Goal: Task Accomplishment & Management: Manage account settings

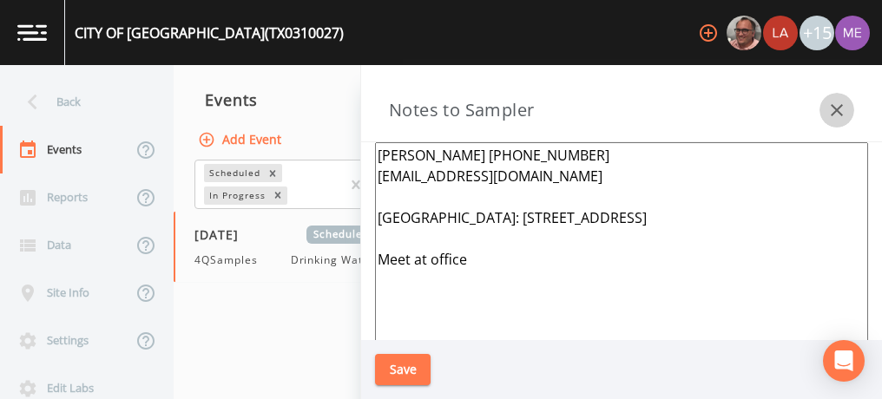
click at [838, 108] on icon "button" at bounding box center [837, 110] width 12 height 12
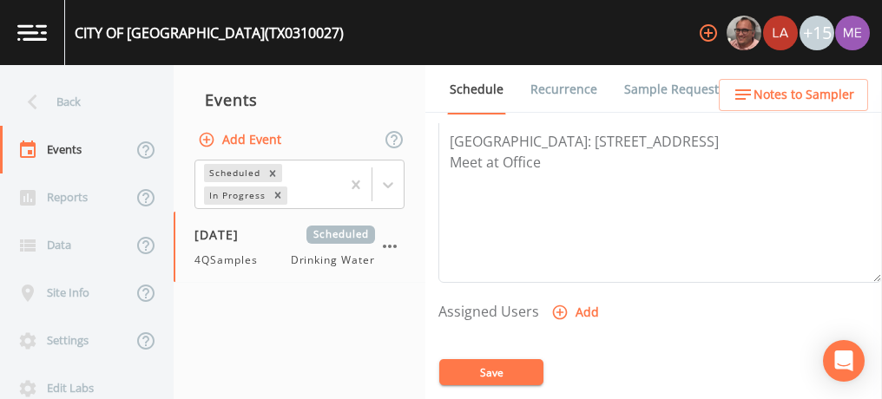
scroll to position [578, 0]
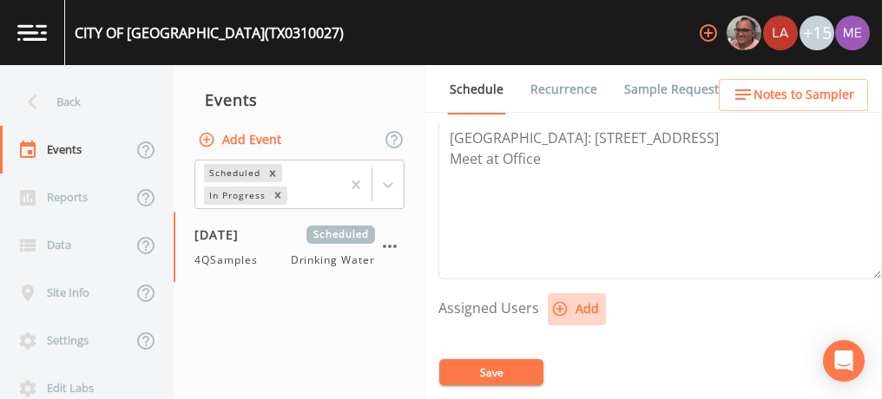
click at [556, 305] on icon "button" at bounding box center [560, 309] width 15 height 15
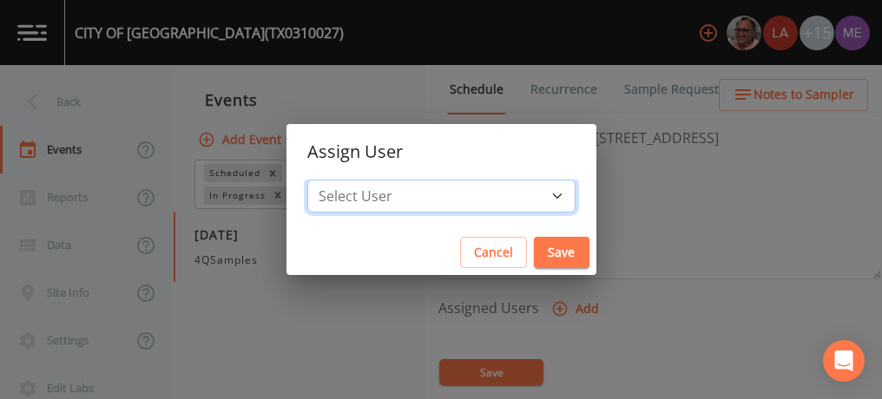
click at [530, 198] on select "Select User [PERSON_NAME] [PERSON_NAME] [PERSON_NAME] [PERSON_NAME] [PERSON_NAM…" at bounding box center [441, 196] width 268 height 33
select select "6518b6a0-c5fa-4d0f-8e3d-fc6e8623860b"
click at [333, 180] on select "Select User [PERSON_NAME] [PERSON_NAME] [PERSON_NAME] [PERSON_NAME] [PERSON_NAM…" at bounding box center [441, 196] width 268 height 33
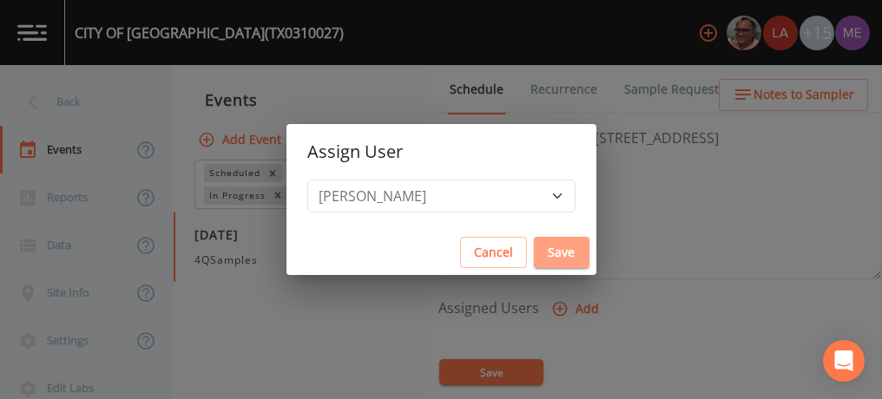
click at [536, 255] on button "Save" at bounding box center [562, 253] width 56 height 32
select select
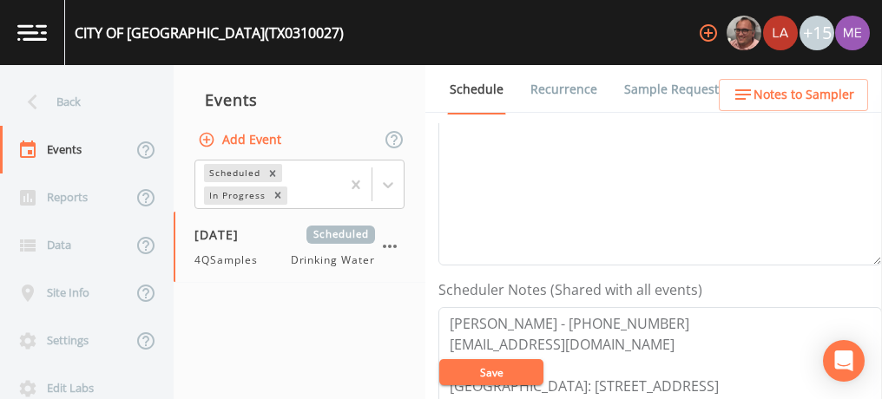
scroll to position [182, 0]
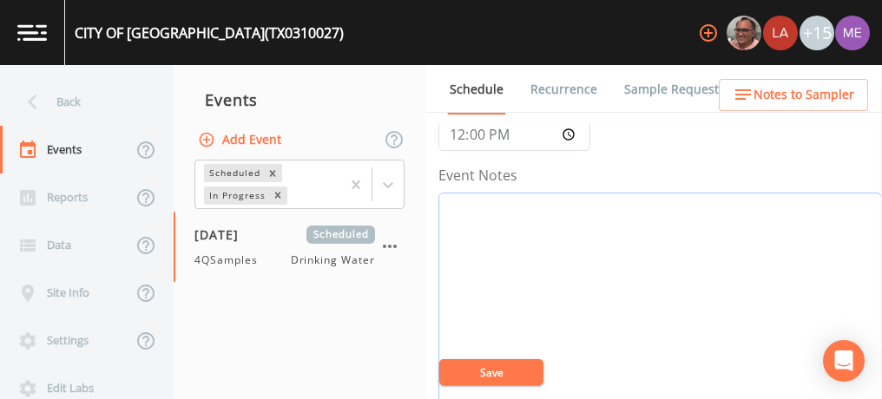
click at [573, 257] on textarea "Event Notes" at bounding box center [660, 303] width 444 height 221
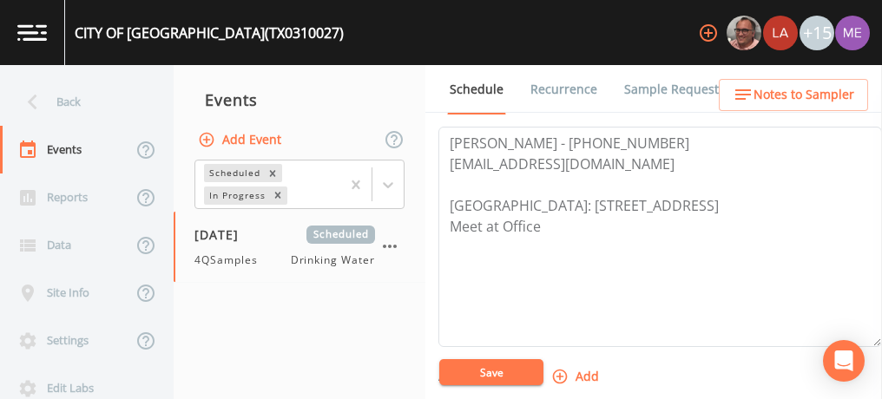
scroll to position [514, 0]
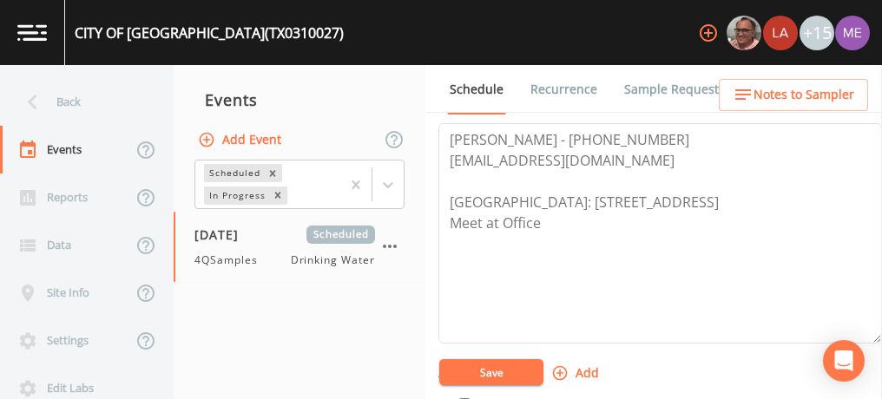
type textarea "confirmed with Rosindo 10/8"
click at [556, 371] on icon "button" at bounding box center [559, 373] width 17 height 17
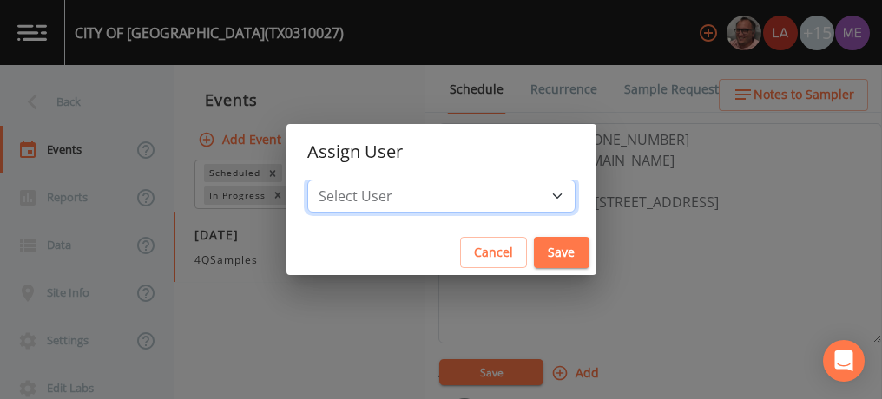
click at [527, 189] on select "Select User [PERSON_NAME] [PERSON_NAME] [PERSON_NAME] [PERSON_NAME] [PERSON_NAM…" at bounding box center [441, 196] width 268 height 33
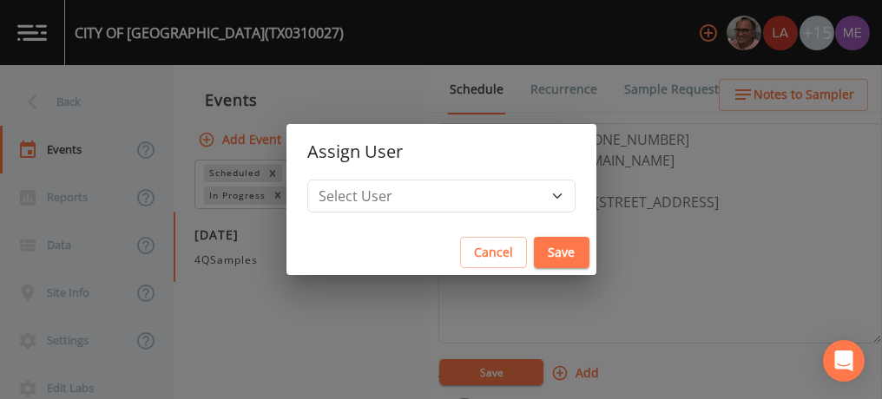
click at [699, 291] on div "Assign User Select User [PERSON_NAME] [PERSON_NAME] [PERSON_NAME] [PERSON_NAME]…" at bounding box center [441, 199] width 882 height 399
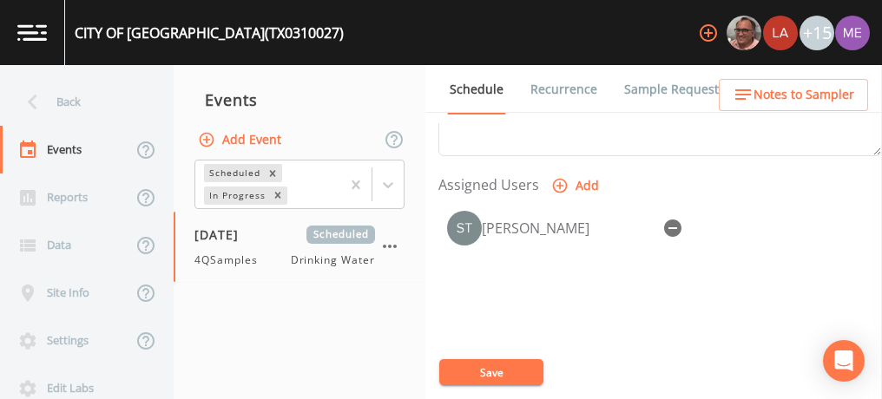
scroll to position [704, 0]
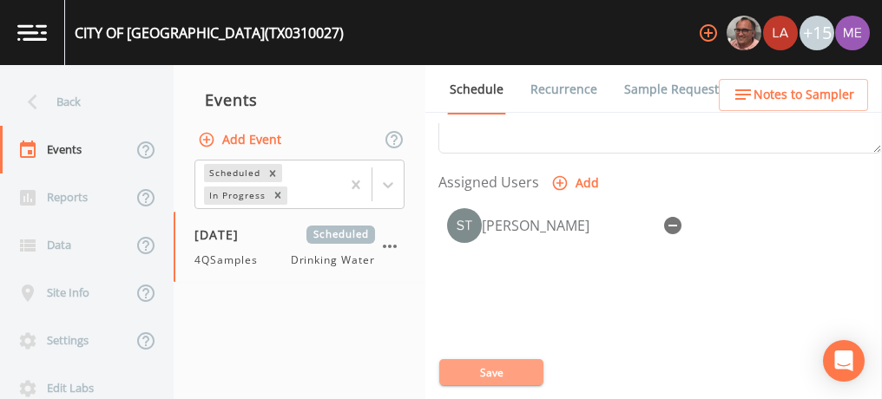
click at [508, 375] on button "Save" at bounding box center [491, 372] width 104 height 26
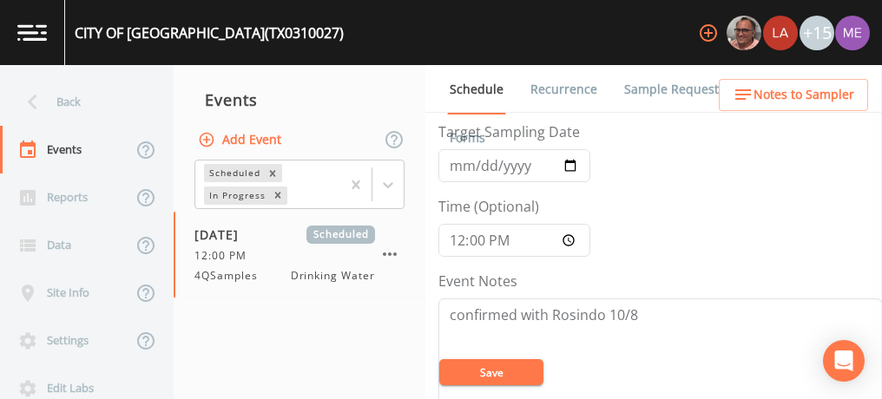
scroll to position [0, 0]
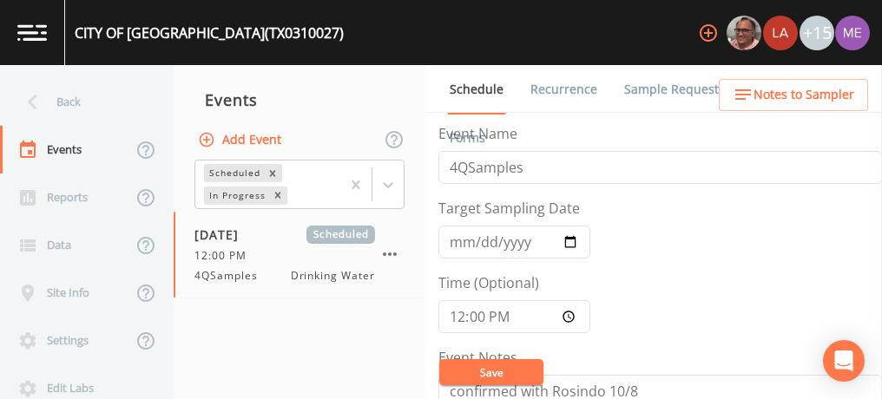
click at [635, 86] on link "Sample Requests" at bounding box center [675, 89] width 106 height 49
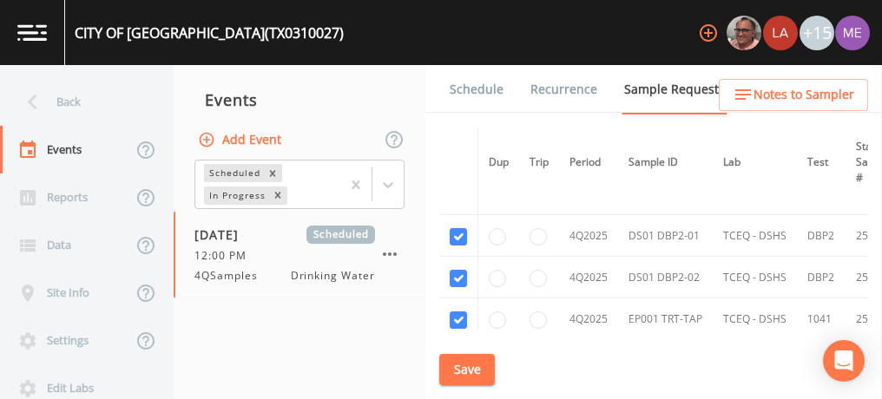
scroll to position [2097, 0]
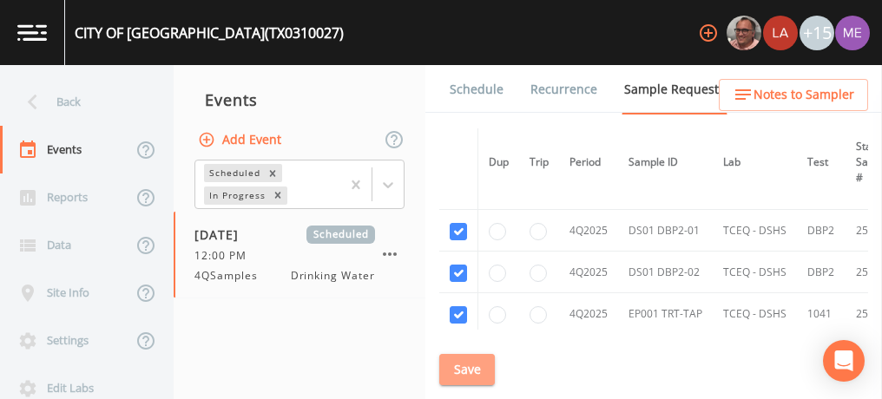
click at [484, 365] on button "Save" at bounding box center [467, 370] width 56 height 32
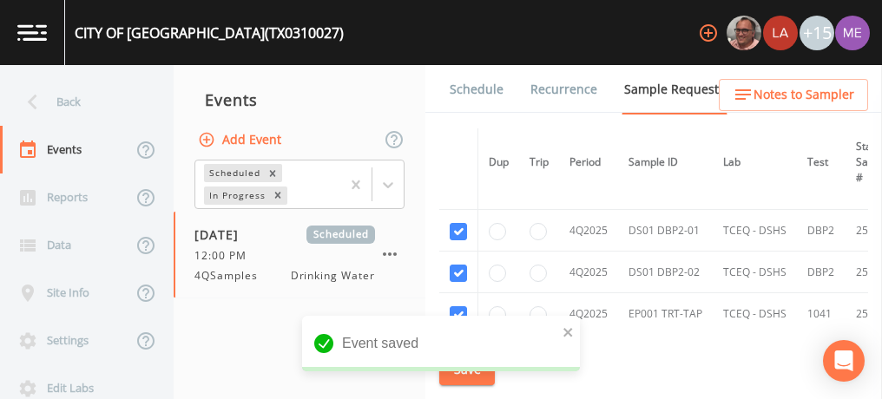
click at [497, 89] on link "Schedule" at bounding box center [476, 89] width 59 height 49
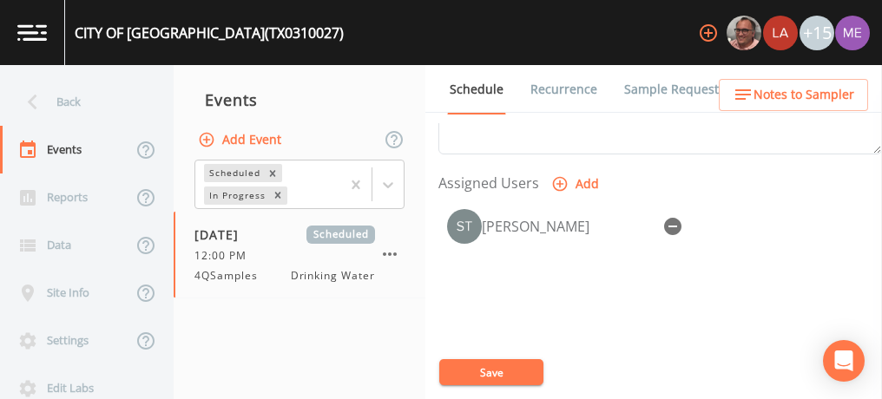
scroll to position [696, 0]
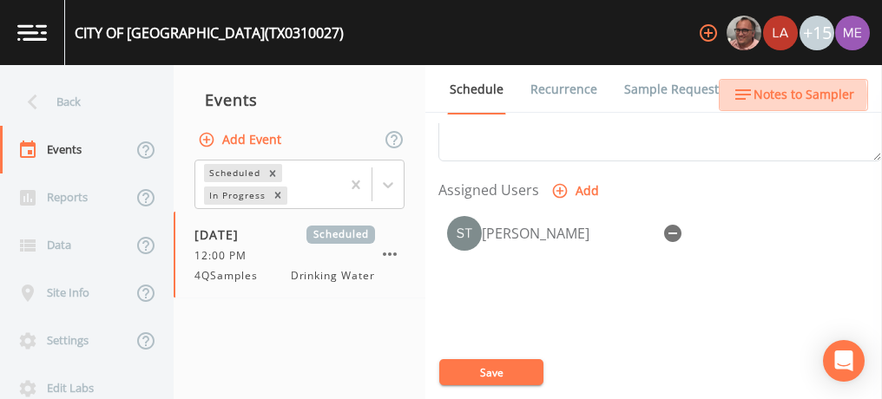
click at [791, 96] on span "Notes to Sampler" at bounding box center [804, 95] width 101 height 22
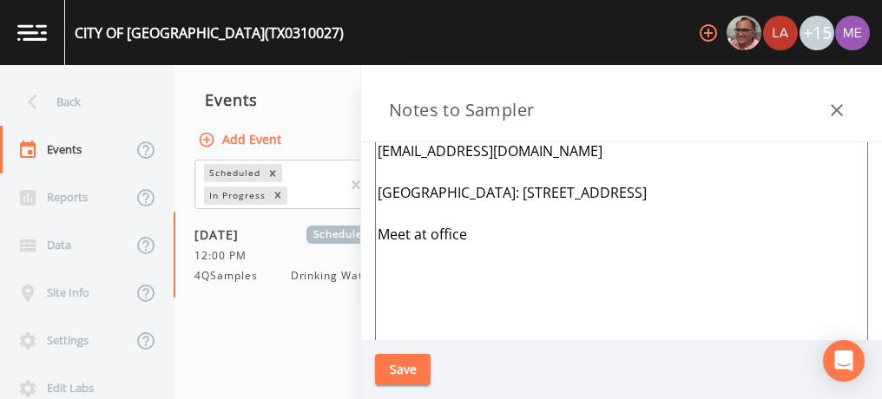
scroll to position [18, 0]
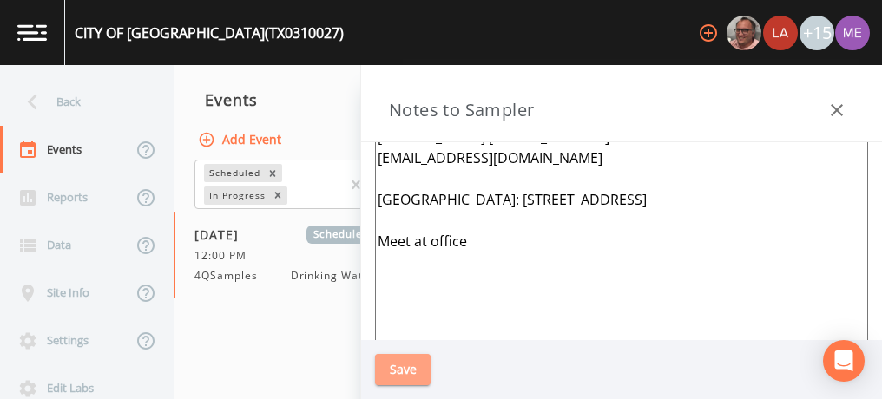
click at [421, 366] on button "Save" at bounding box center [403, 370] width 56 height 32
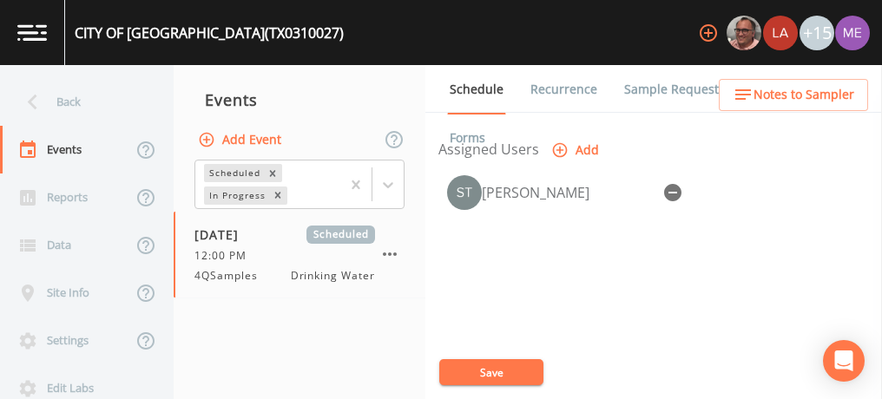
scroll to position [740, 0]
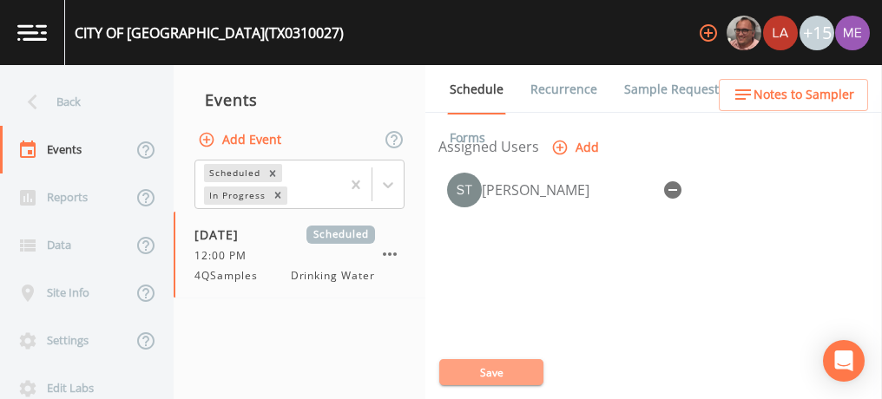
click at [480, 372] on button "Save" at bounding box center [491, 372] width 104 height 26
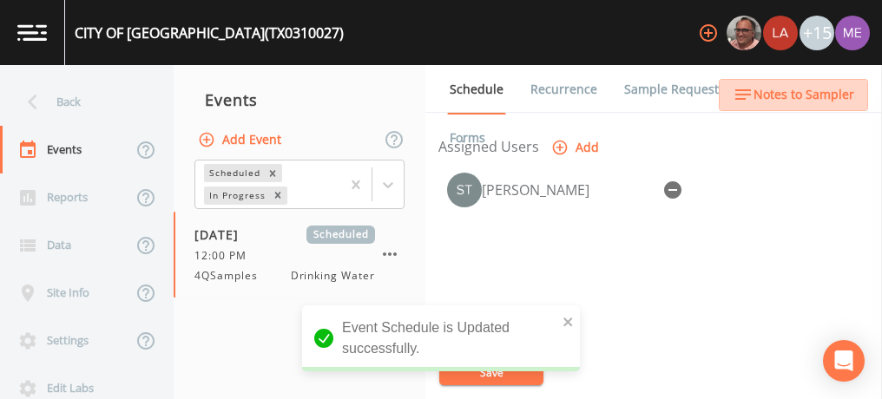
click at [830, 98] on span "Notes to Sampler" at bounding box center [804, 95] width 101 height 22
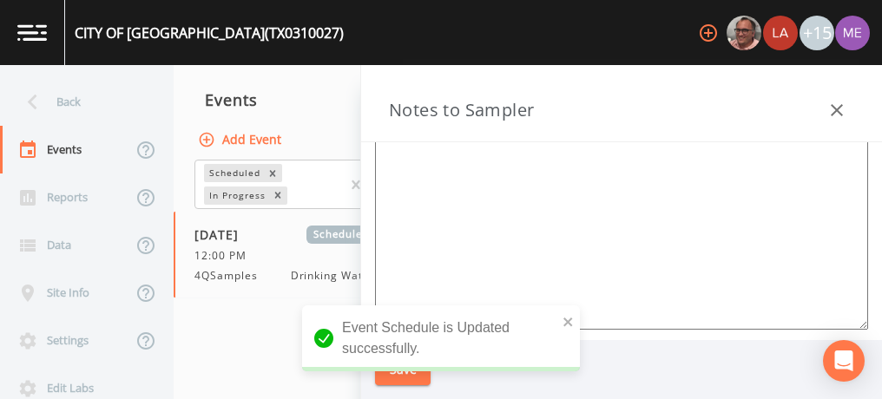
scroll to position [236, 0]
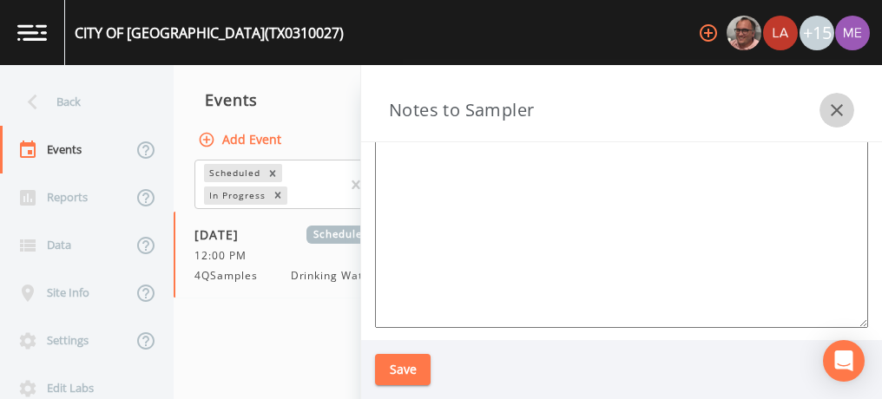
click at [846, 102] on icon "button" at bounding box center [837, 110] width 21 height 21
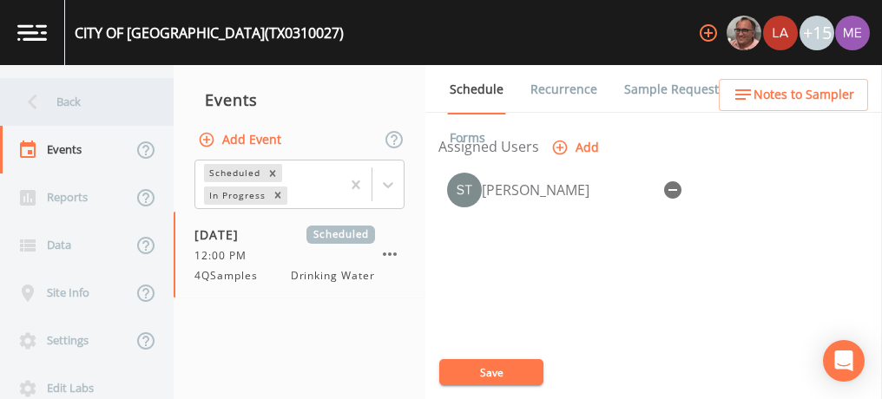
click at [68, 107] on div "Back" at bounding box center [78, 102] width 156 height 48
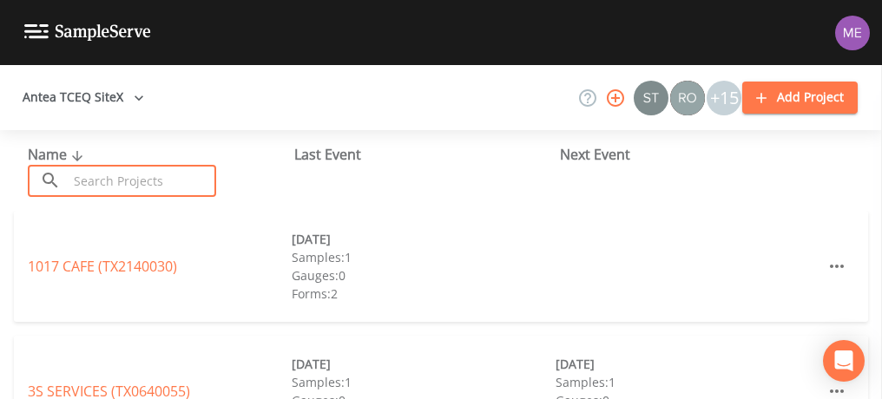
click at [153, 189] on input "text" at bounding box center [142, 181] width 148 height 32
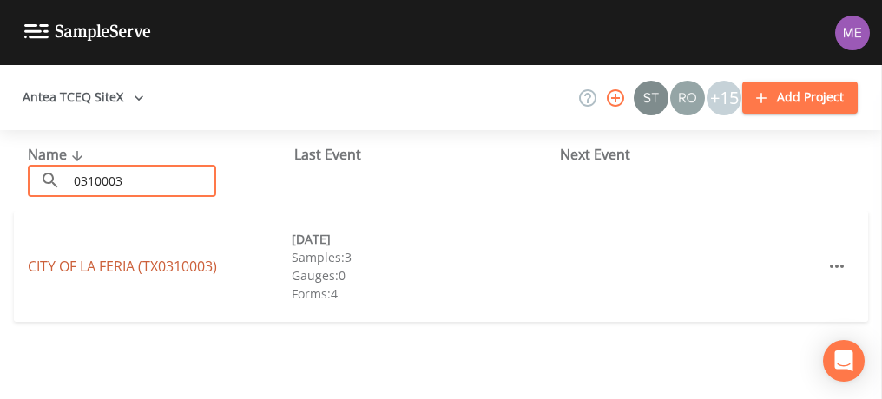
type input "0310003"
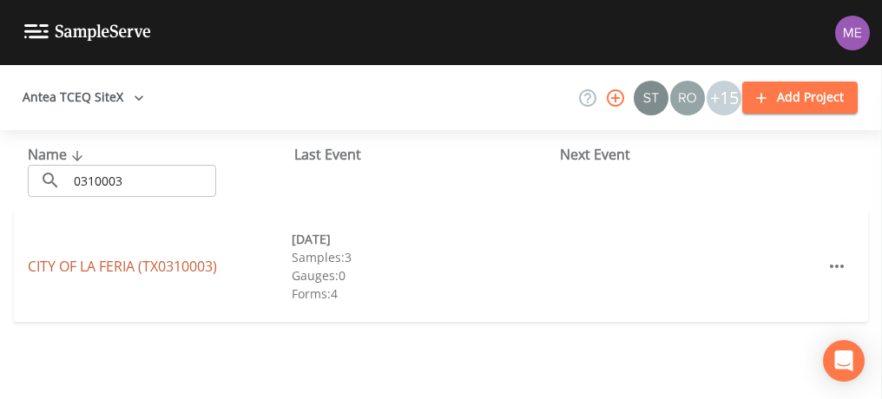
click at [131, 266] on link "CITY OF LA FERIA (TX0310003)" at bounding box center [122, 266] width 189 height 19
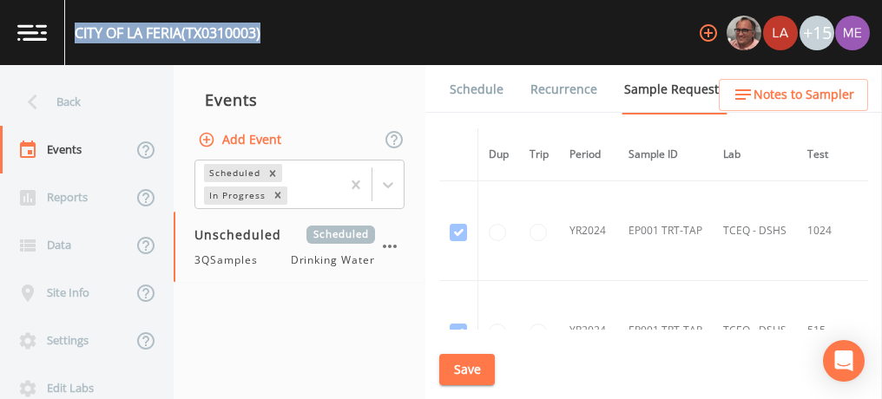
drag, startPoint x: 74, startPoint y: 30, endPoint x: 267, endPoint y: 39, distance: 192.9
click at [267, 39] on div "CITY OF LA FERIA (TX0310003) +15" at bounding box center [441, 32] width 882 height 65
copy div "CITY OF LA FERIA (TX0310003)"
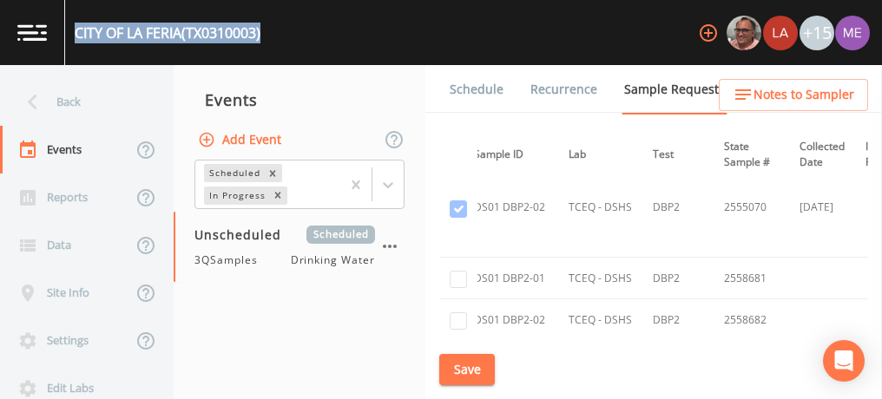
scroll to position [3019, 0]
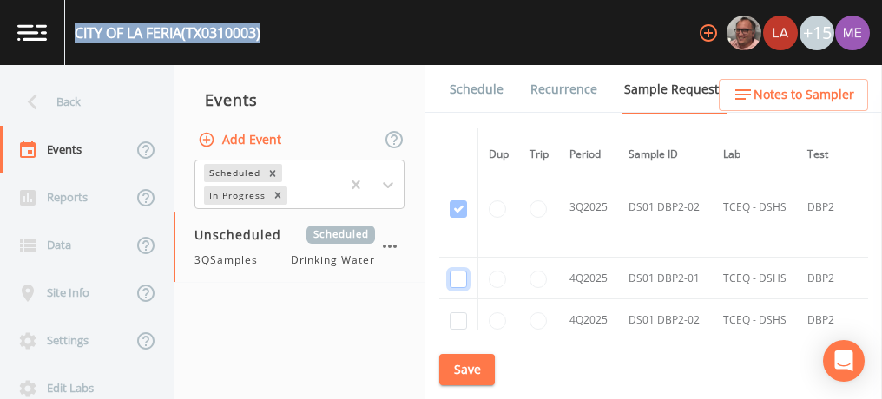
click at [451, 271] on input "checkbox" at bounding box center [458, 279] width 17 height 17
checkbox input "true"
click at [458, 313] on input "checkbox" at bounding box center [458, 321] width 17 height 17
checkbox input "true"
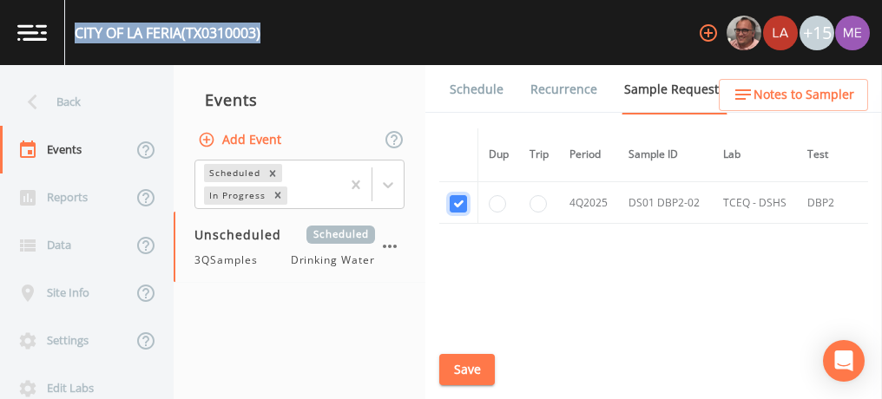
scroll to position [3143, 0]
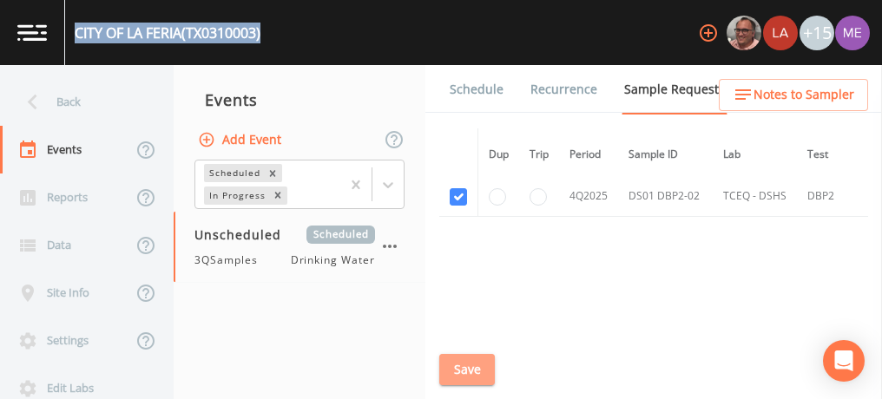
click at [467, 372] on button "Save" at bounding box center [467, 370] width 56 height 32
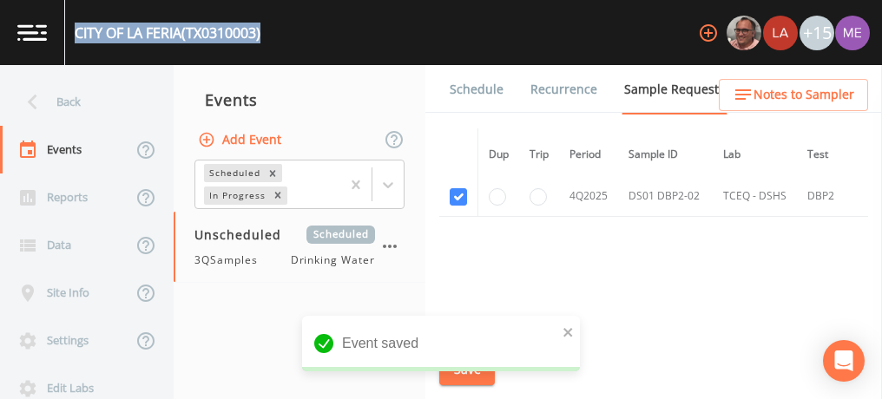
click at [491, 82] on link "Schedule" at bounding box center [476, 89] width 59 height 49
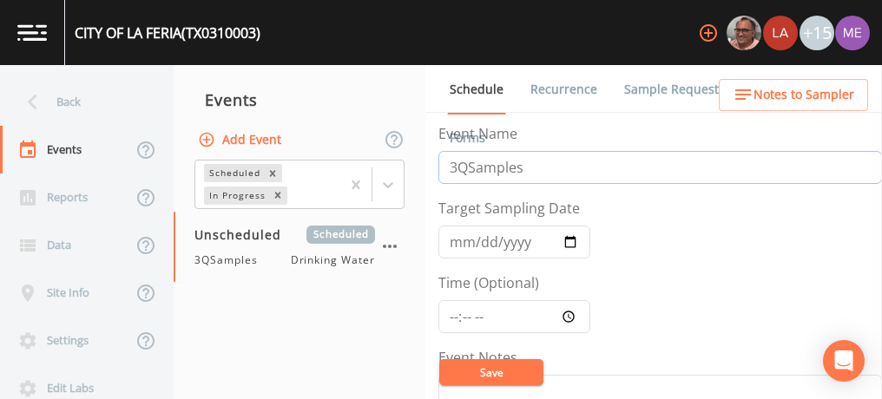
click at [454, 166] on input "3QSamples" at bounding box center [660, 167] width 444 height 33
type input "4QSamples"
click at [455, 242] on input "Target Sampling Date" at bounding box center [514, 242] width 152 height 33
click at [575, 240] on input "Target Sampling Date" at bounding box center [514, 242] width 152 height 33
type input "[DATE]"
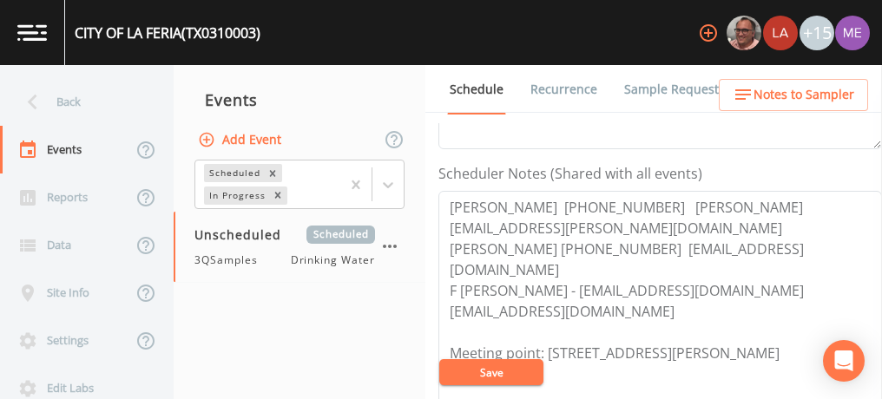
scroll to position [447, 0]
drag, startPoint x: 450, startPoint y: 206, endPoint x: 656, endPoint y: 191, distance: 207.2
click at [656, 191] on textarea "[PERSON_NAME] [PHONE_NUMBER] [PERSON_NAME][EMAIL_ADDRESS][PERSON_NAME][DOMAIN_N…" at bounding box center [660, 300] width 444 height 221
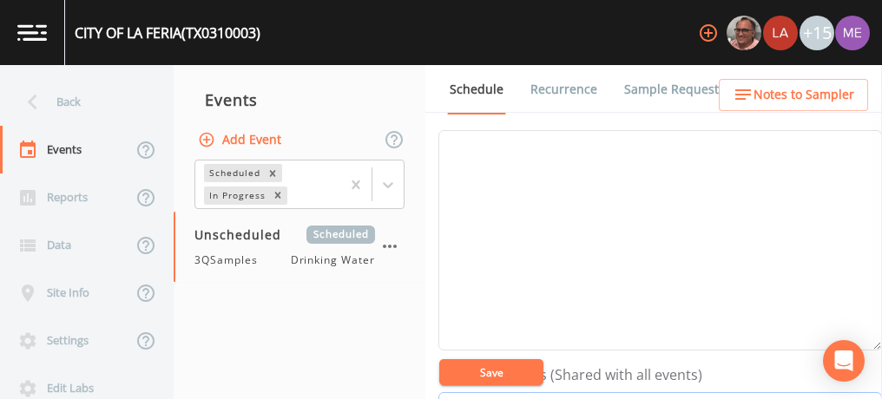
scroll to position [241, 0]
click at [730, 205] on textarea "Event Notes" at bounding box center [660, 244] width 444 height 221
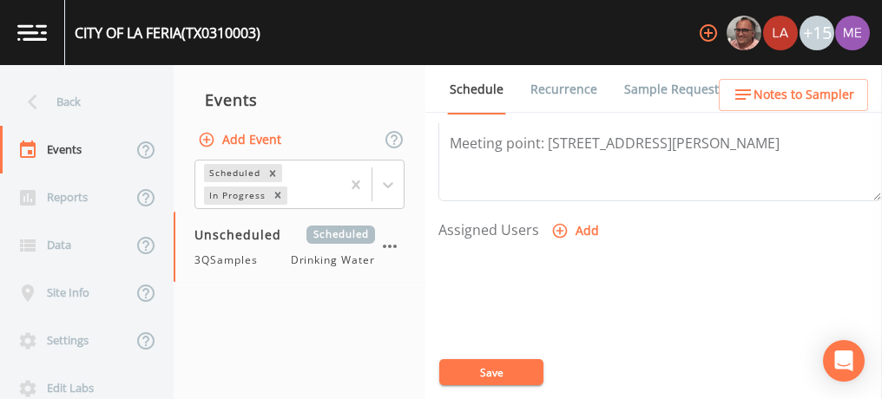
scroll to position [656, 0]
type textarea "confirmed with [PERSON_NAME] 10/8"
click at [557, 224] on icon "button" at bounding box center [560, 231] width 15 height 15
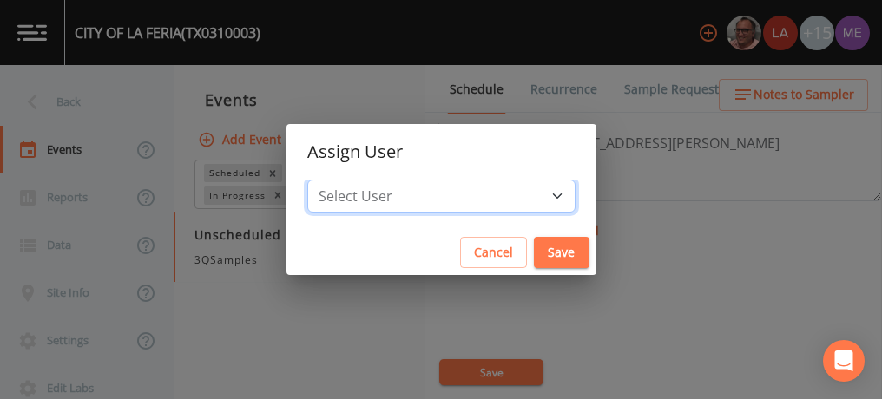
click at [532, 196] on select "Select User [PERSON_NAME] [PERSON_NAME] [PERSON_NAME] [PERSON_NAME] [PERSON_NAM…" at bounding box center [441, 196] width 268 height 33
select select "6518b6a0-c5fa-4d0f-8e3d-fc6e8623860b"
click at [333, 180] on select "Select User [PERSON_NAME] [PERSON_NAME] [PERSON_NAME] [PERSON_NAME] [PERSON_NAM…" at bounding box center [441, 196] width 268 height 33
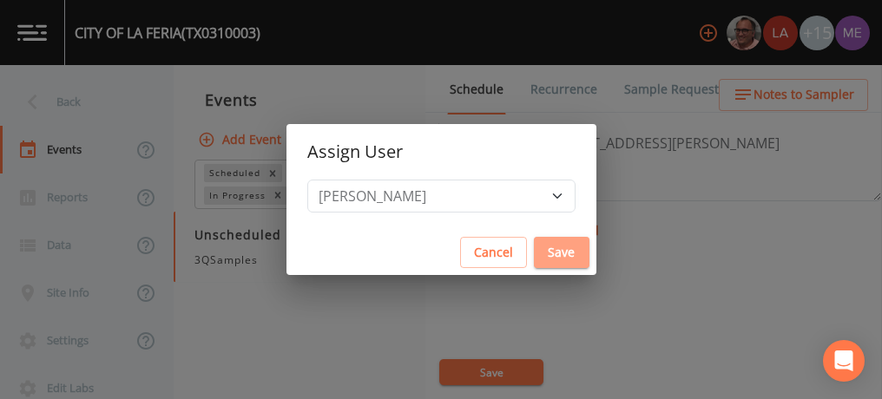
click at [534, 252] on button "Save" at bounding box center [562, 253] width 56 height 32
select select
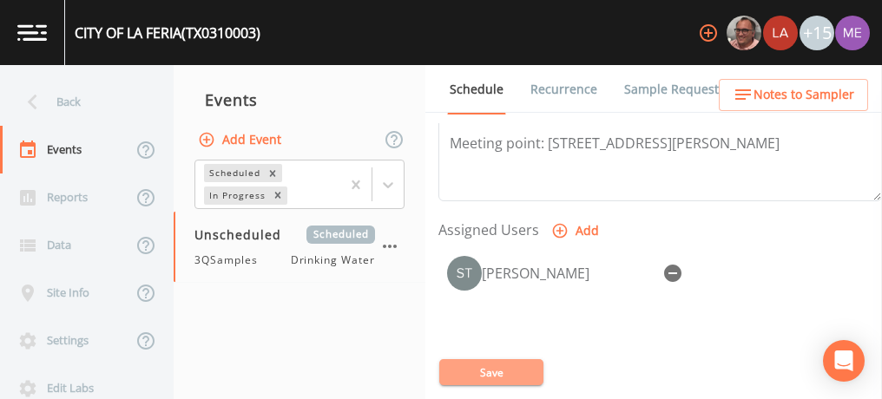
click at [476, 372] on button "Save" at bounding box center [491, 372] width 104 height 26
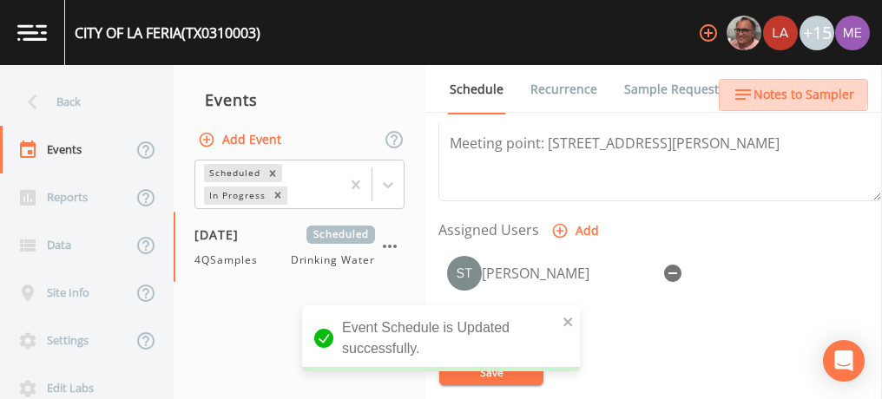
click at [783, 89] on span "Notes to Sampler" at bounding box center [804, 95] width 101 height 22
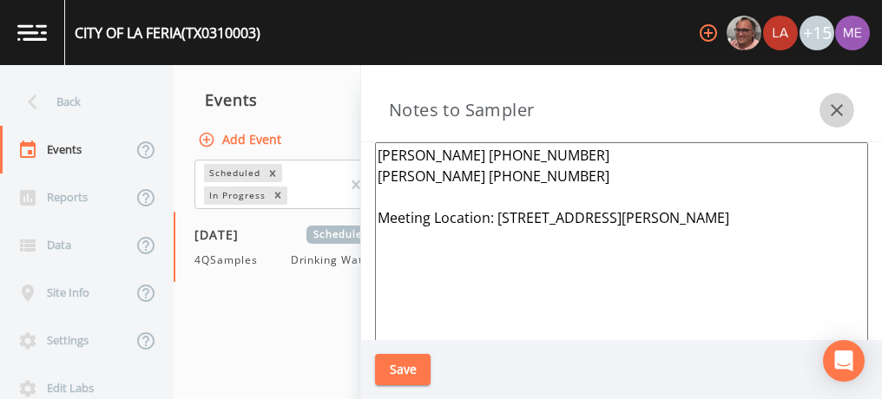
click at [835, 109] on icon "button" at bounding box center [837, 110] width 12 height 12
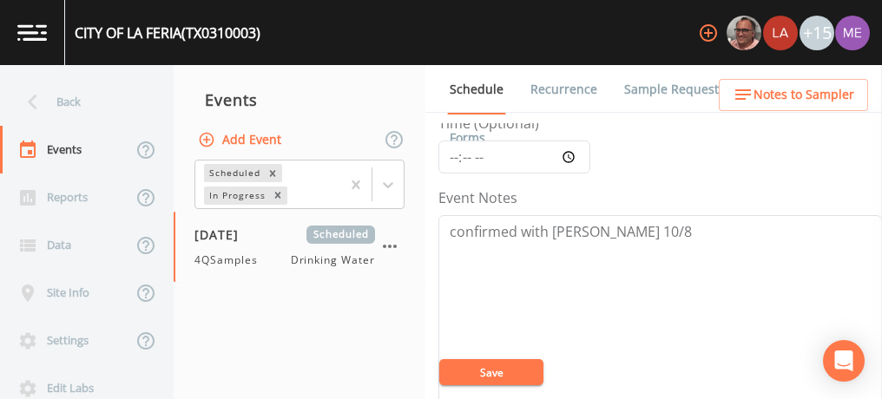
scroll to position [59, 0]
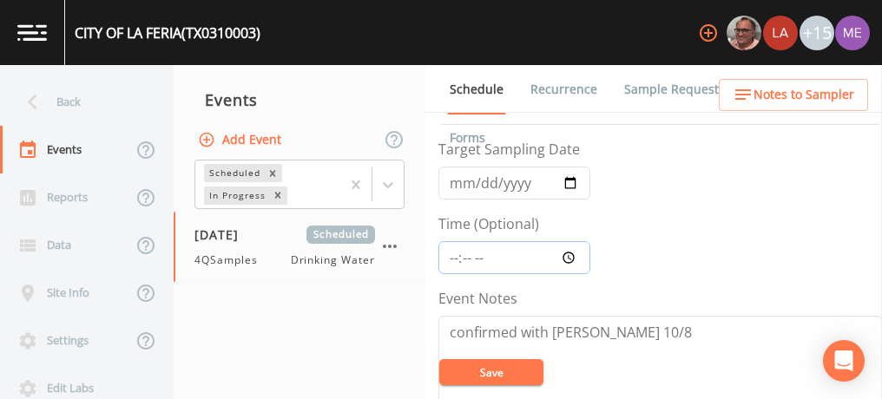
click at [457, 260] on input "Time (Optional)" at bounding box center [514, 257] width 152 height 33
type input "13:00"
click at [476, 370] on button "Save" at bounding box center [491, 372] width 104 height 26
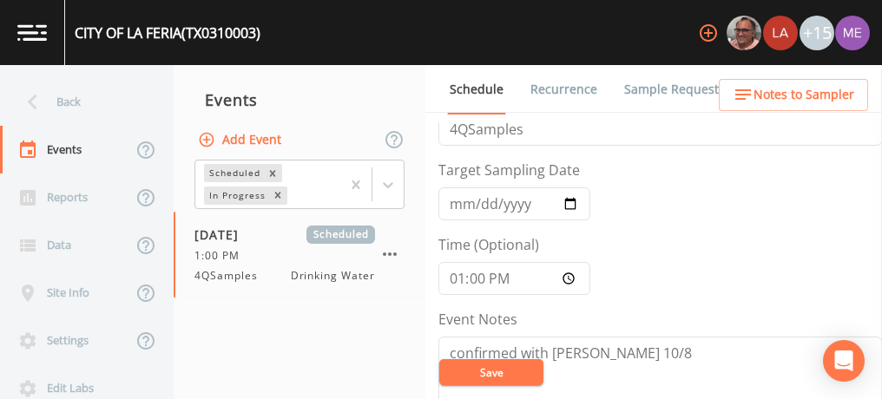
scroll to position [35, 0]
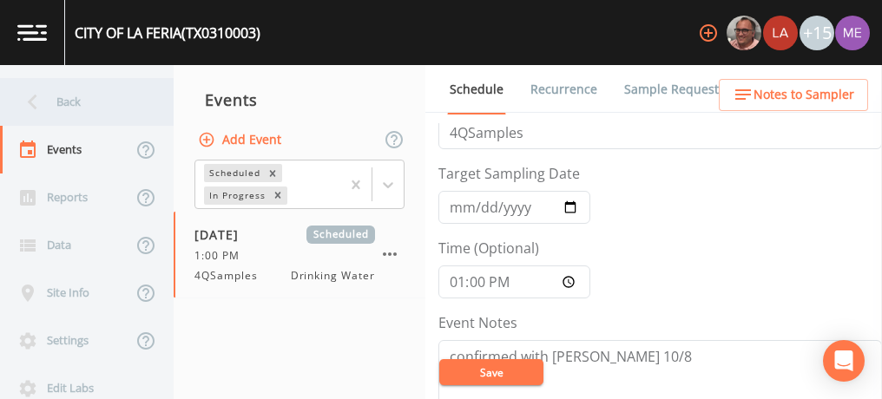
click at [74, 94] on div "Back" at bounding box center [78, 102] width 156 height 48
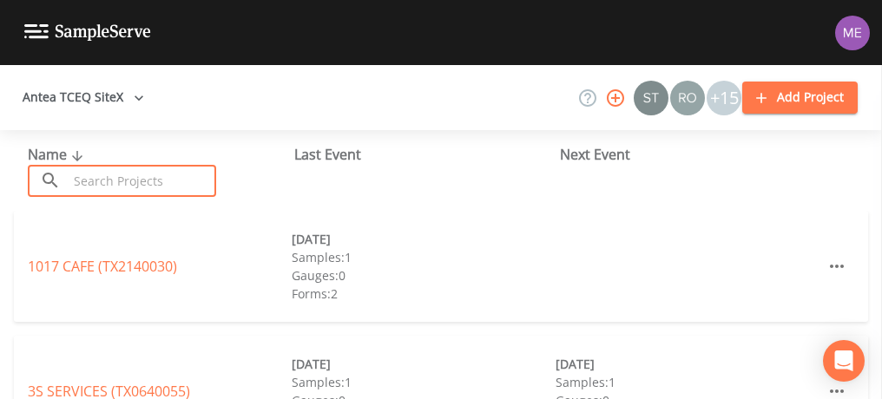
click at [114, 179] on input "text" at bounding box center [142, 181] width 148 height 32
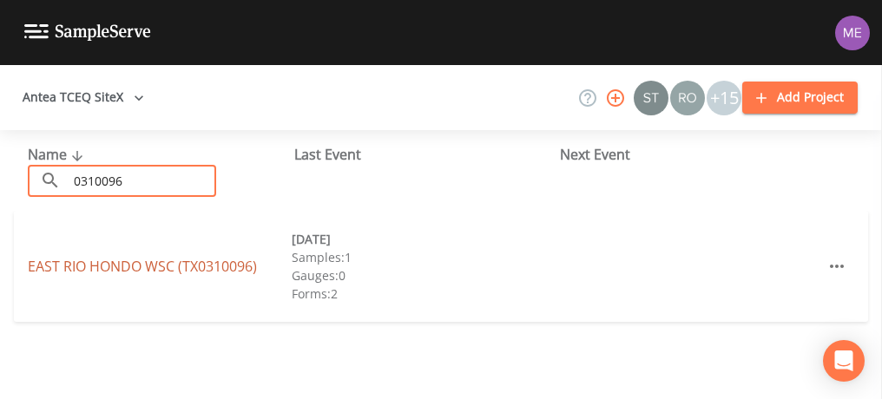
type input "0310096"
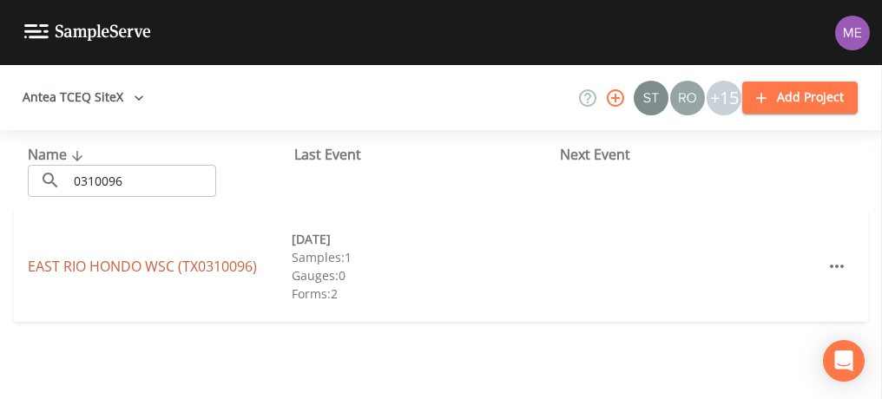
click at [133, 272] on link "[GEOGRAPHIC_DATA] (TX0310096)" at bounding box center [142, 266] width 229 height 19
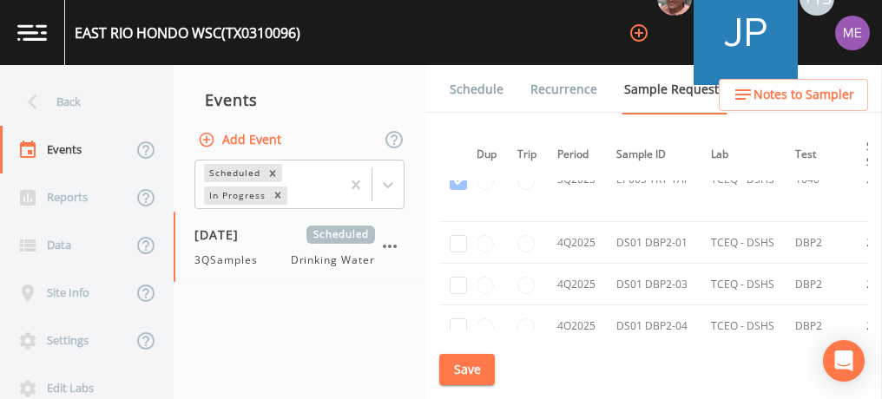
scroll to position [6323, 12]
click at [458, 234] on input "checkbox" at bounding box center [458, 242] width 17 height 17
checkbox input "true"
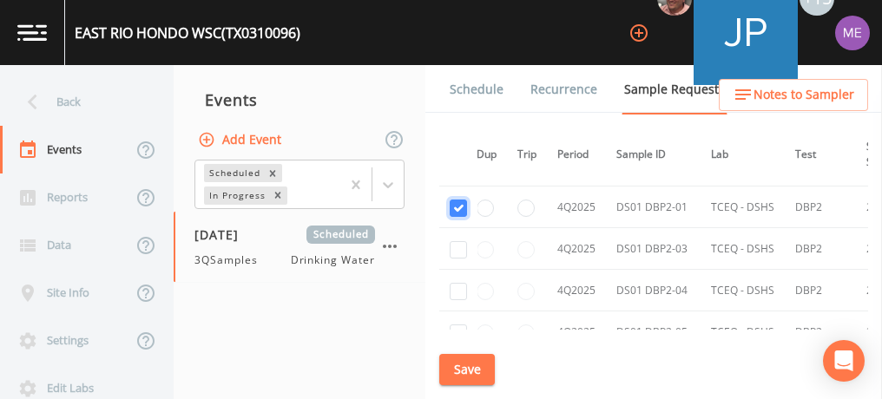
scroll to position [6366, 12]
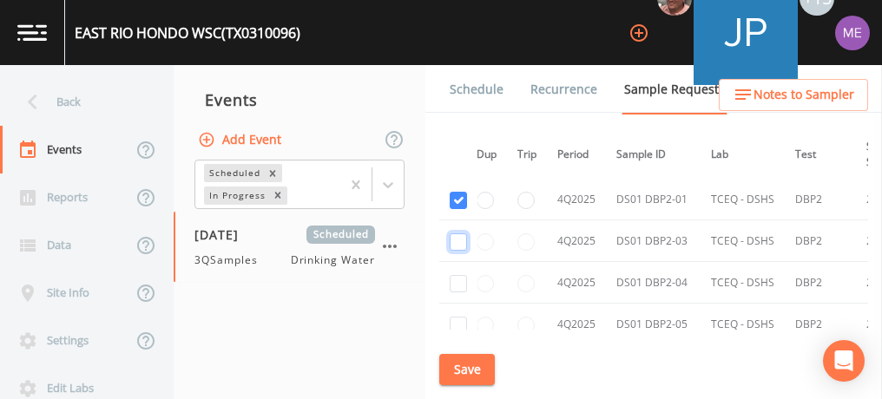
click at [458, 234] on input "checkbox" at bounding box center [458, 242] width 17 height 17
checkbox input "true"
click at [459, 275] on input "checkbox" at bounding box center [458, 283] width 17 height 17
checkbox input "true"
click at [456, 317] on input "checkbox" at bounding box center [458, 325] width 17 height 17
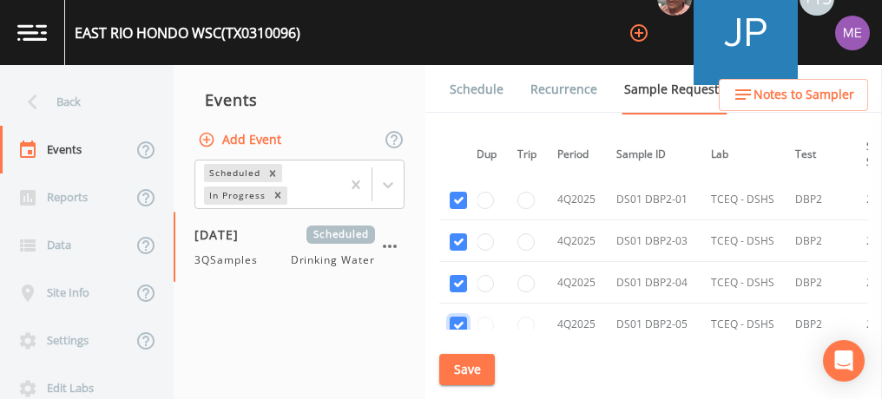
checkbox input "true"
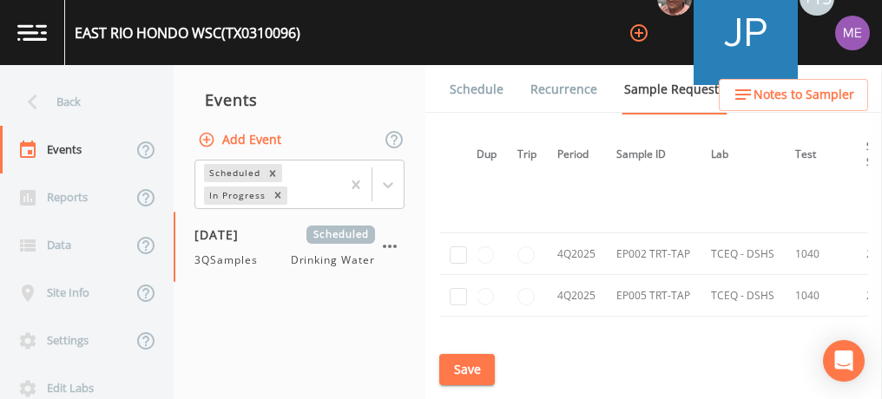
scroll to position [6612, 12]
click at [459, 243] on input "checkbox" at bounding box center [458, 251] width 17 height 17
checkbox input "true"
click at [461, 285] on input "checkbox" at bounding box center [458, 293] width 17 height 17
checkbox input "true"
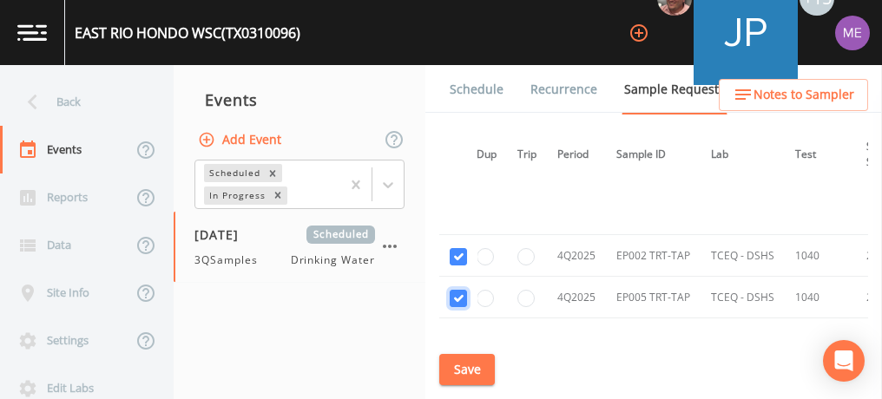
scroll to position [6608, 12]
click at [457, 374] on button "Save" at bounding box center [467, 370] width 56 height 32
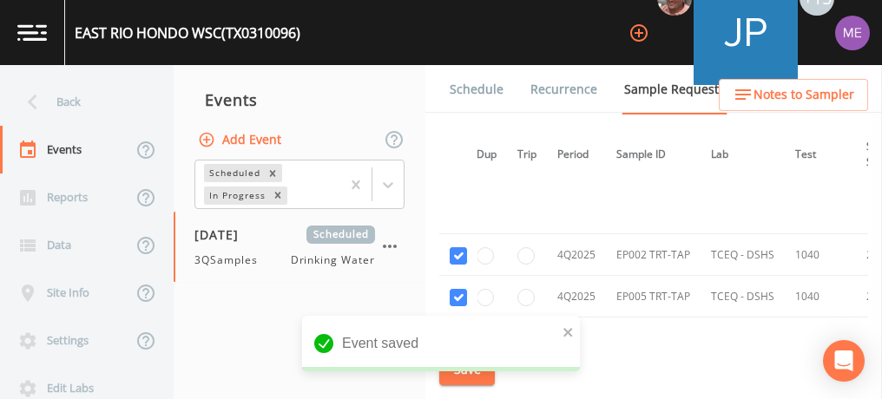
click at [473, 91] on link "Schedule" at bounding box center [476, 89] width 59 height 49
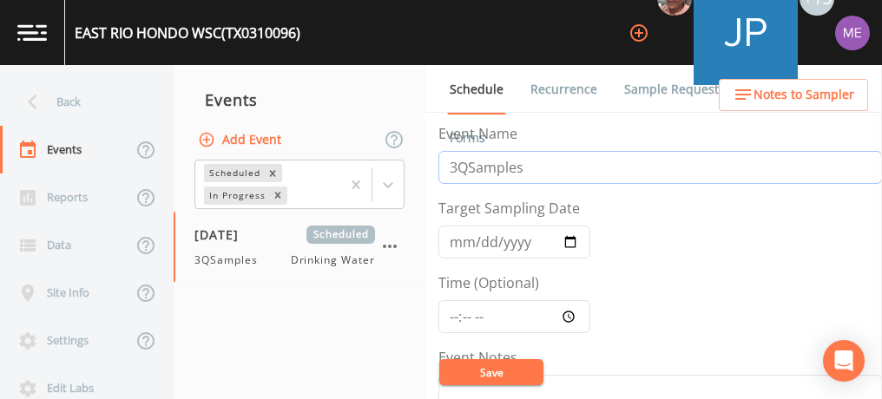
click at [456, 169] on input "3QSamples" at bounding box center [660, 167] width 444 height 33
type input "4QSamples"
click at [569, 239] on input "[DATE]" at bounding box center [514, 242] width 152 height 33
type input "[DATE]"
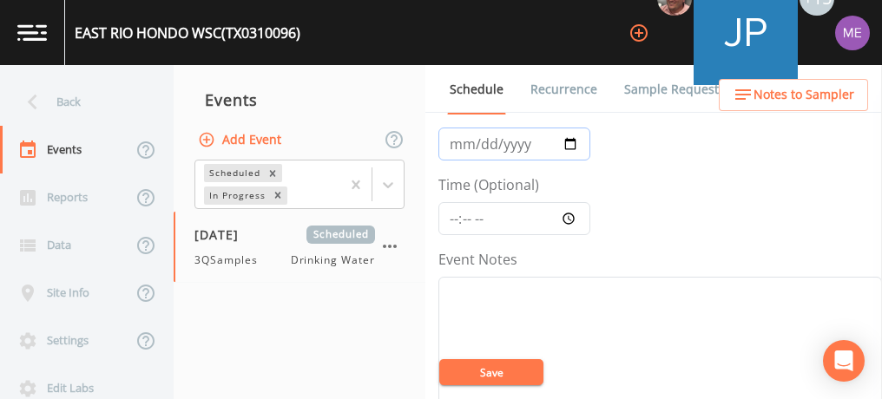
scroll to position [99, 0]
click at [456, 212] on input "Time (Optional)" at bounding box center [514, 217] width 152 height 33
type input "09:00"
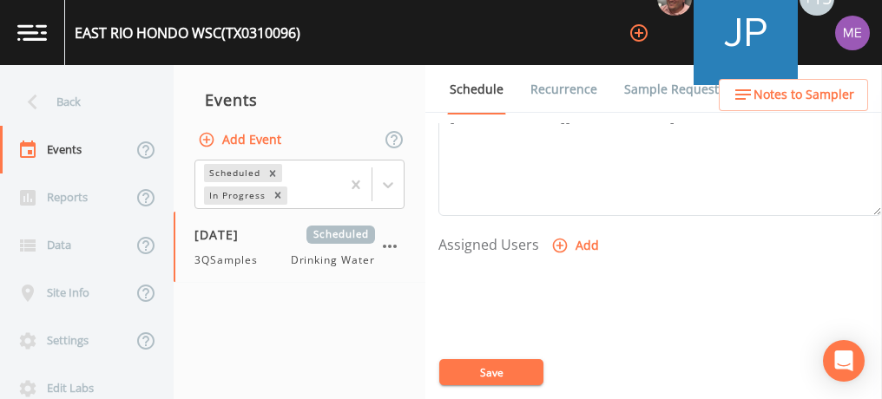
scroll to position [642, 0]
drag, startPoint x: 255, startPoint y: 36, endPoint x: 270, endPoint y: 36, distance: 14.8
click at [270, 36] on div "[GEOGRAPHIC_DATA] (TX0310096)" at bounding box center [188, 33] width 226 height 21
click at [75, 31] on div "[GEOGRAPHIC_DATA] (TX0310096)" at bounding box center [188, 33] width 226 height 21
click at [125, 28] on div "[GEOGRAPHIC_DATA] (TX0310096)" at bounding box center [188, 33] width 226 height 21
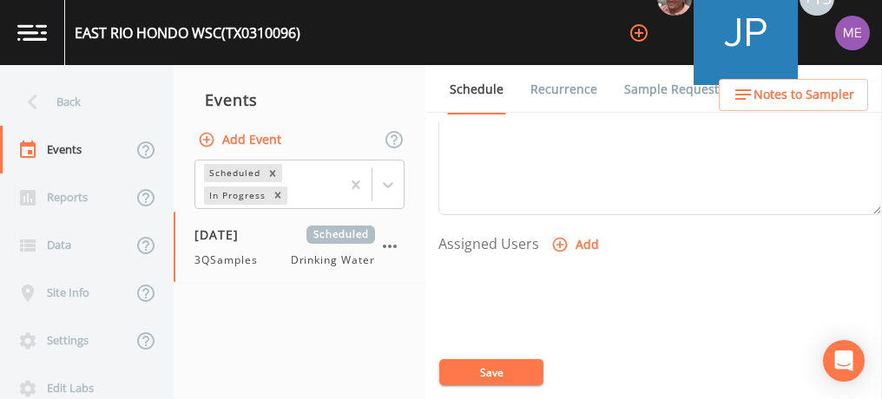
drag, startPoint x: 125, startPoint y: 28, endPoint x: 305, endPoint y: 29, distance: 179.7
click at [300, 29] on div "[GEOGRAPHIC_DATA] (TX0310096)" at bounding box center [188, 33] width 226 height 21
drag, startPoint x: 310, startPoint y: 35, endPoint x: 147, endPoint y: 45, distance: 163.6
click at [147, 45] on div "[GEOGRAPHIC_DATA] (TX0310096) +15" at bounding box center [441, 32] width 882 height 65
click at [385, 31] on div "[GEOGRAPHIC_DATA] (TX0310096) +15" at bounding box center [441, 32] width 882 height 65
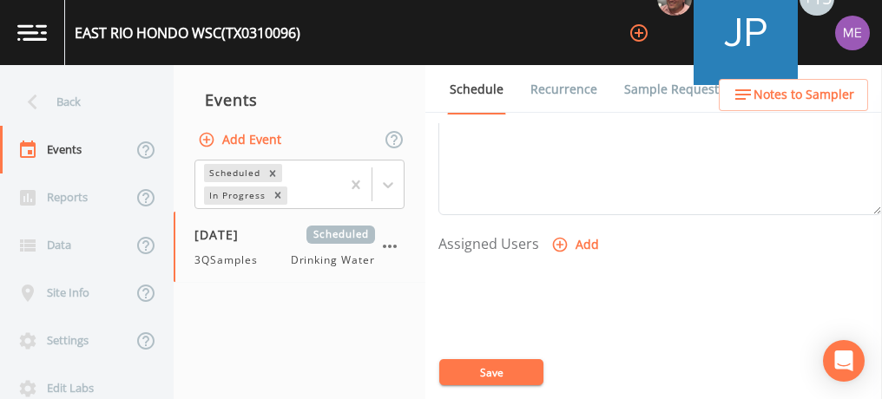
click at [310, 33] on div "[GEOGRAPHIC_DATA] (TX0310096) +15" at bounding box center [441, 32] width 882 height 65
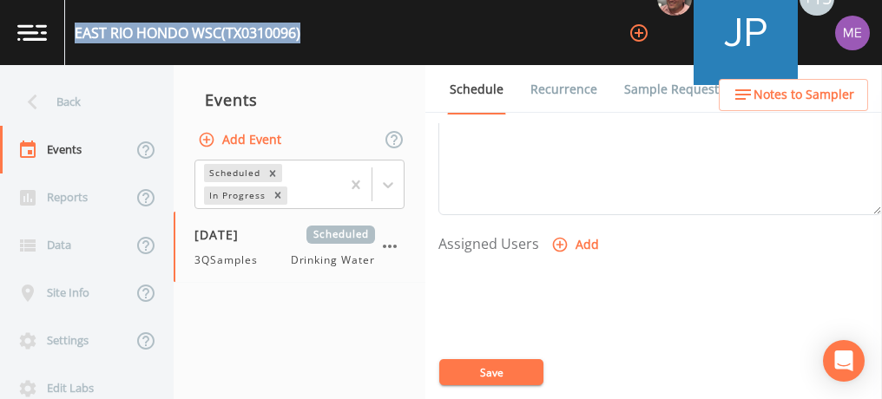
drag, startPoint x: 310, startPoint y: 33, endPoint x: 73, endPoint y: 27, distance: 237.1
click at [73, 27] on div "[GEOGRAPHIC_DATA] (TX0310096) +15" at bounding box center [441, 32] width 882 height 65
copy div "[GEOGRAPHIC_DATA] (TX0310096)"
click at [557, 236] on icon "button" at bounding box center [559, 244] width 17 height 17
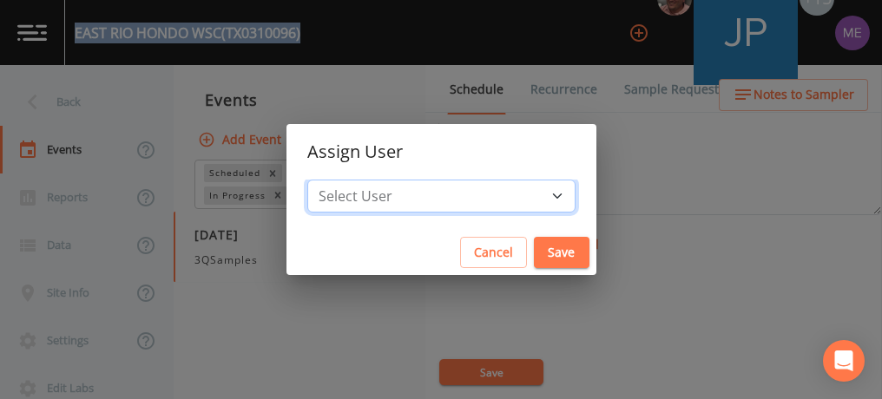
click at [533, 195] on select "Select User [PERSON_NAME] [PERSON_NAME] [PERSON_NAME] [PERSON_NAME] [PERSON_NAM…" at bounding box center [441, 196] width 268 height 33
select select "6518b6a0-c5fa-4d0f-8e3d-fc6e8623860b"
click at [333, 180] on select "Select User [PERSON_NAME] [PERSON_NAME] [PERSON_NAME] [PERSON_NAME] [PERSON_NAM…" at bounding box center [441, 196] width 268 height 33
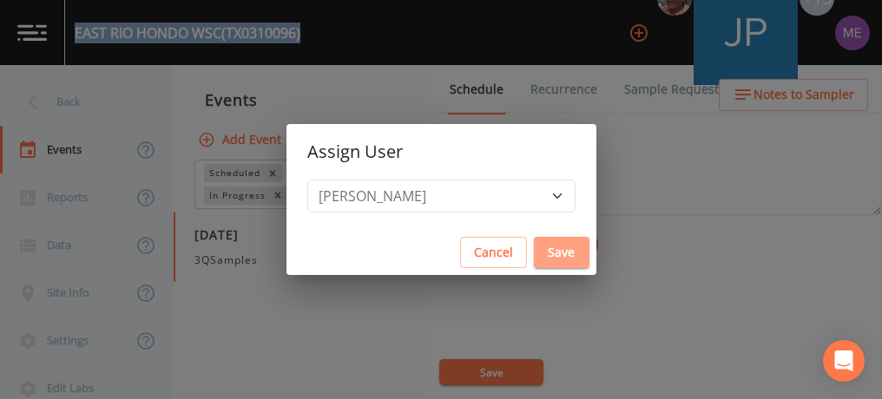
click at [534, 244] on button "Save" at bounding box center [562, 253] width 56 height 32
select select
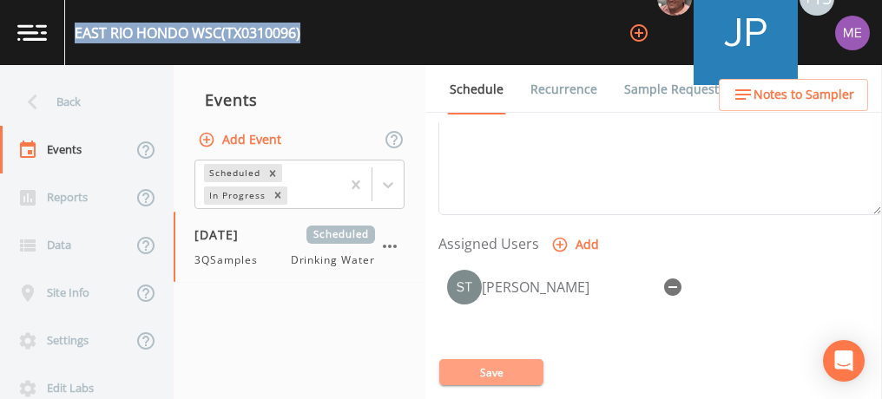
click at [499, 368] on button "Save" at bounding box center [491, 372] width 104 height 26
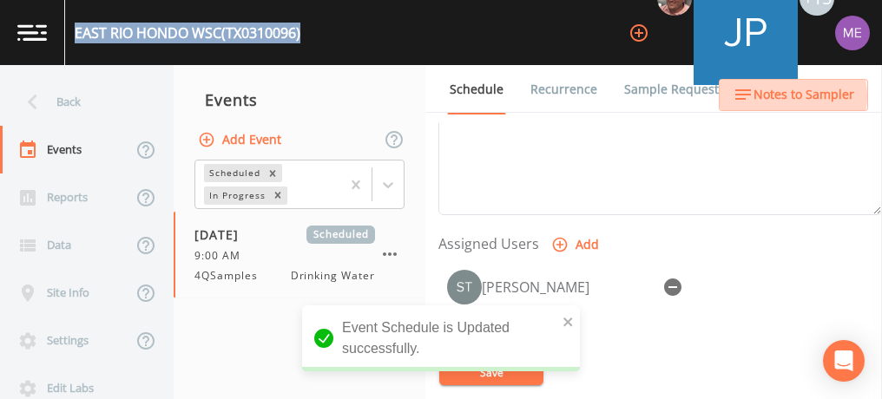
click at [789, 96] on span "Notes to Sampler" at bounding box center [804, 95] width 101 height 22
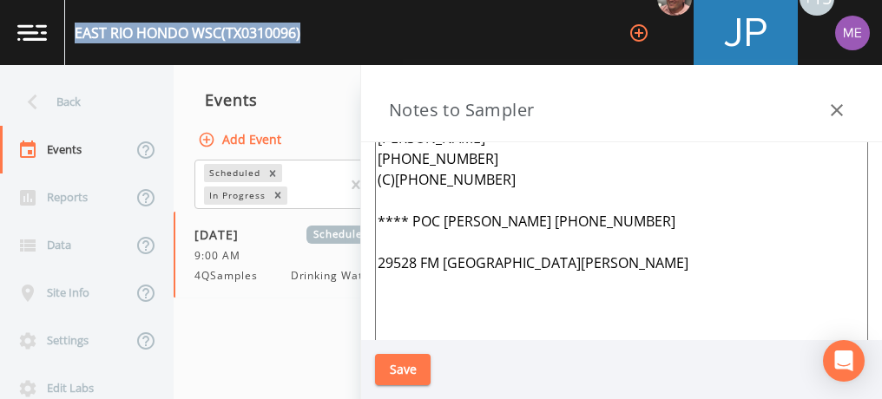
scroll to position [0, 0]
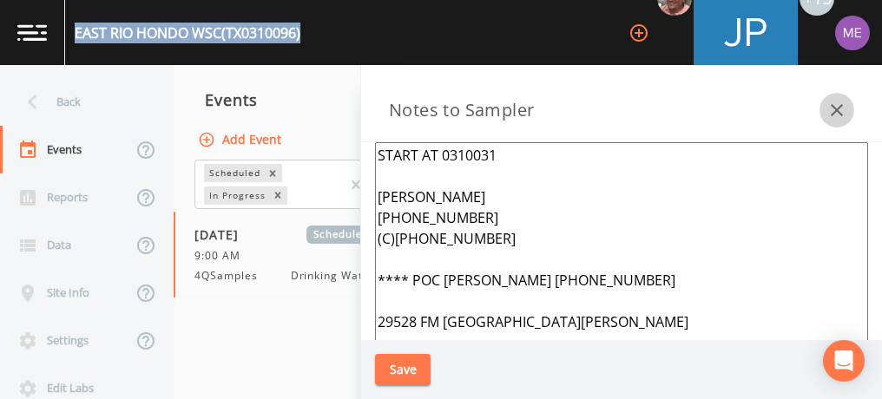
click at [840, 114] on icon "button" at bounding box center [837, 110] width 12 height 12
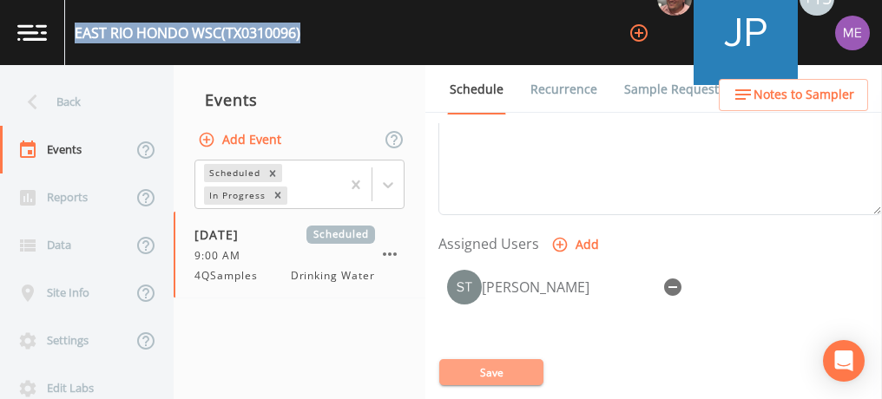
click at [527, 372] on button "Save" at bounding box center [491, 372] width 104 height 26
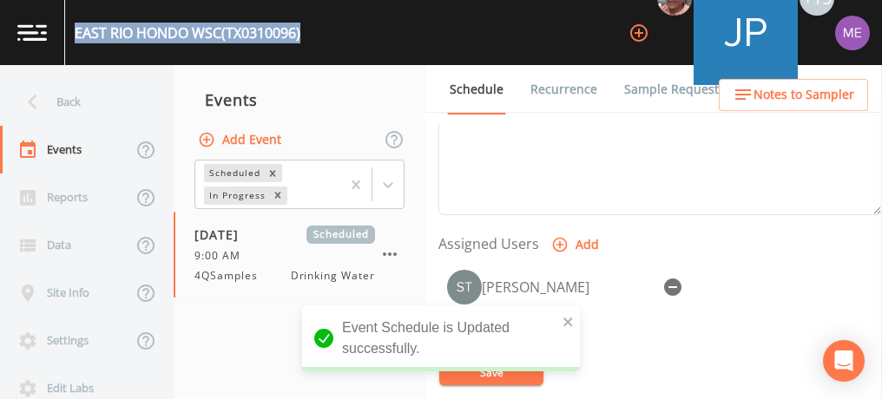
click at [682, 87] on link "Sample Requests" at bounding box center [675, 89] width 106 height 49
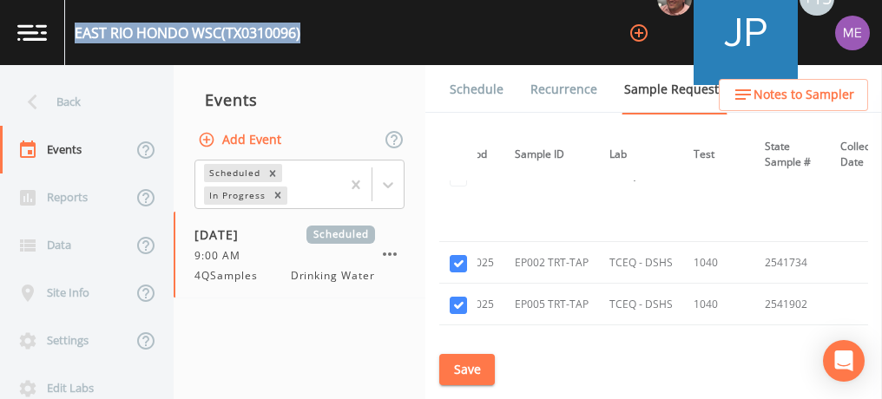
scroll to position [6610, 114]
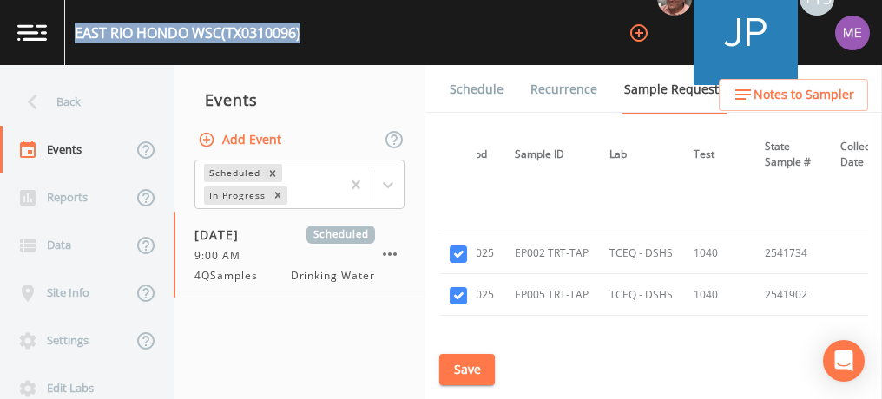
click at [492, 94] on link "Schedule" at bounding box center [476, 89] width 59 height 49
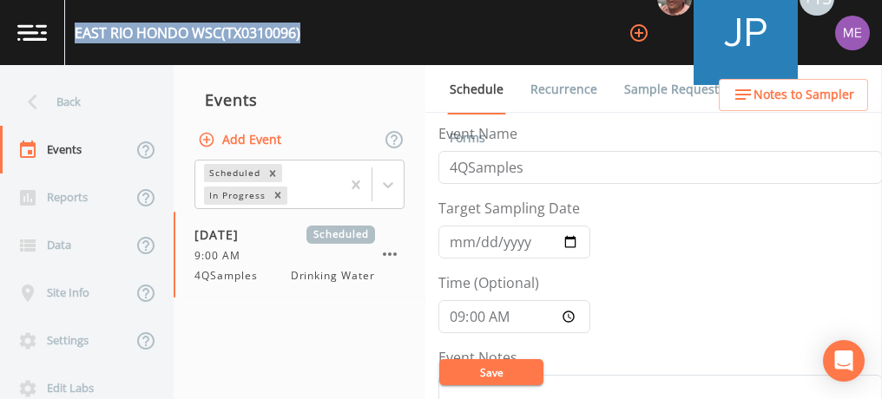
click at [652, 93] on link "Sample Requests" at bounding box center [675, 89] width 106 height 49
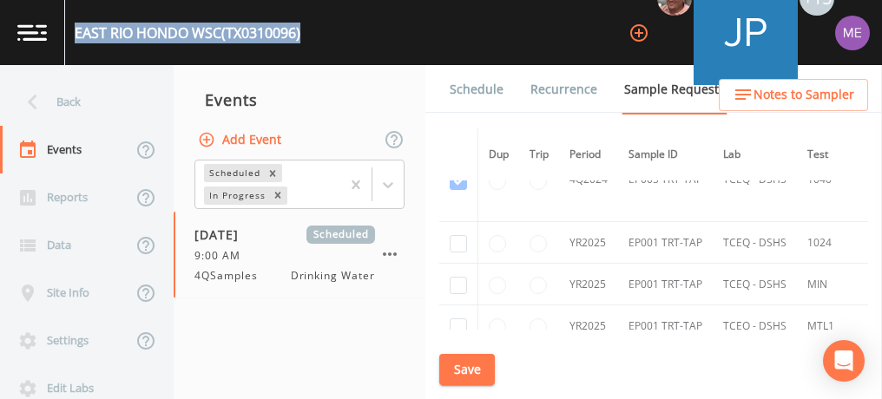
scroll to position [3077, 0]
click at [458, 234] on input "checkbox" at bounding box center [458, 242] width 17 height 17
checkbox input "true"
click at [454, 275] on input "checkbox" at bounding box center [458, 283] width 17 height 17
checkbox input "true"
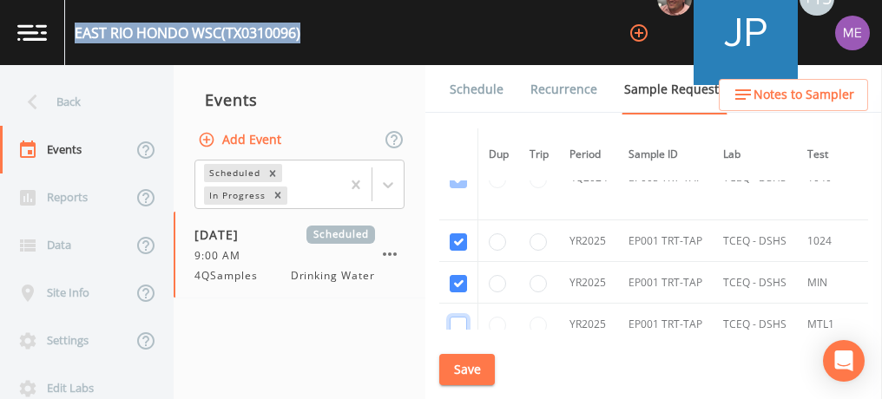
click at [456, 317] on input "checkbox" at bounding box center [458, 325] width 17 height 17
checkbox input "true"
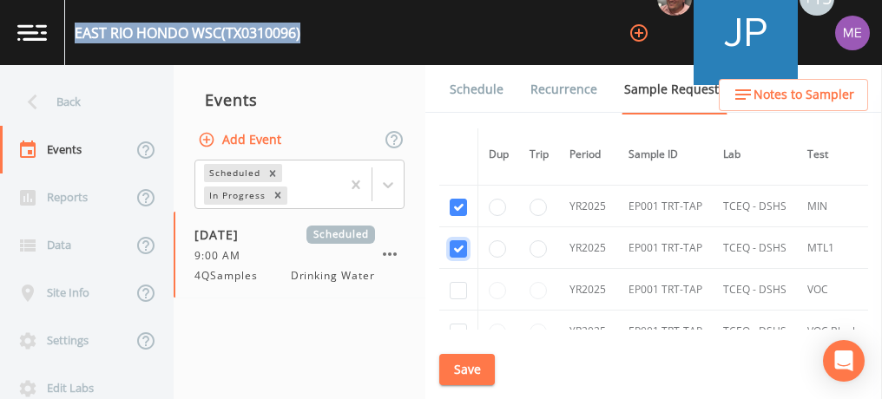
scroll to position [3161, 0]
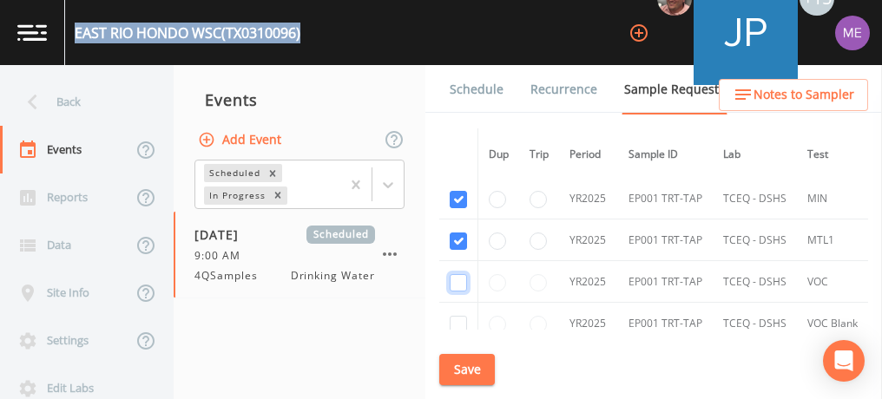
click at [455, 274] on input "checkbox" at bounding box center [458, 282] width 17 height 17
checkbox input "true"
click at [457, 316] on input "checkbox" at bounding box center [458, 324] width 17 height 17
checkbox input "true"
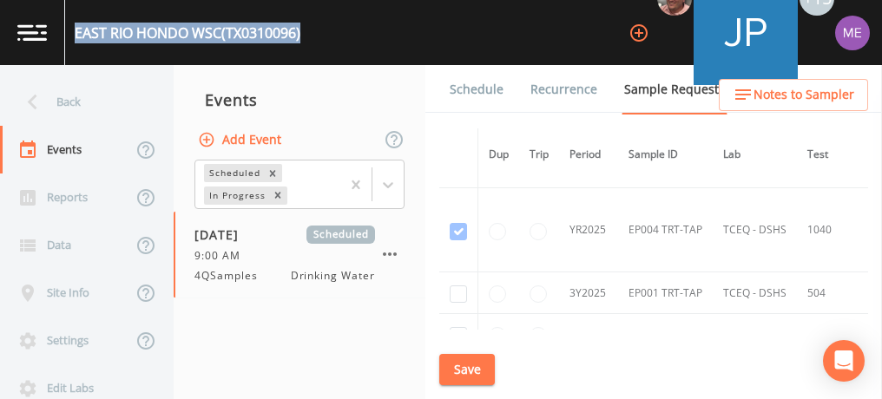
scroll to position [3827, 0]
click at [463, 281] on input "checkbox" at bounding box center [458, 289] width 17 height 17
checkbox input "true"
click at [459, 323] on input "checkbox" at bounding box center [458, 331] width 17 height 17
checkbox input "true"
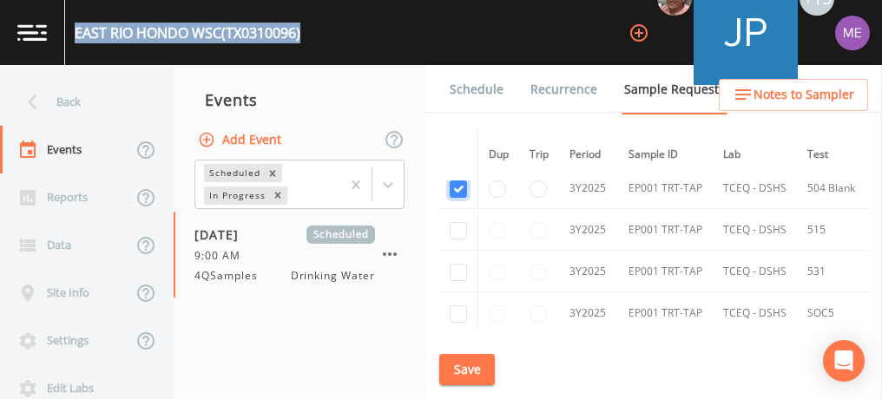
scroll to position [3970, 0]
click at [456, 221] on input "checkbox" at bounding box center [458, 229] width 17 height 17
checkbox input "true"
click at [458, 263] on input "checkbox" at bounding box center [458, 271] width 17 height 17
checkbox input "true"
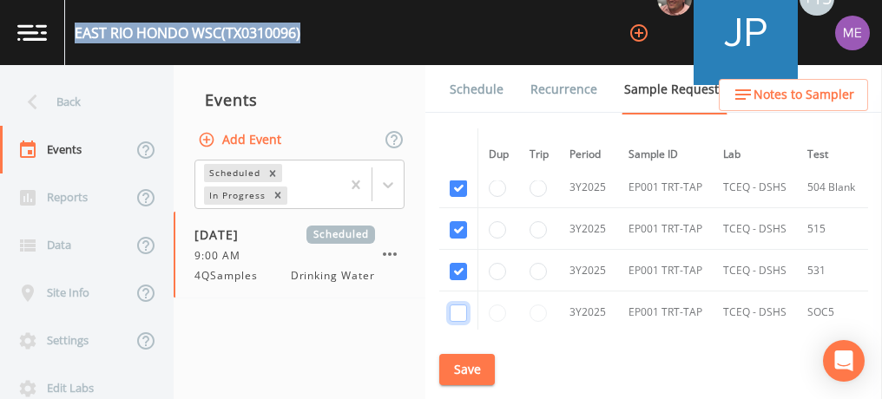
click at [459, 305] on input "checkbox" at bounding box center [458, 313] width 17 height 17
checkbox input "true"
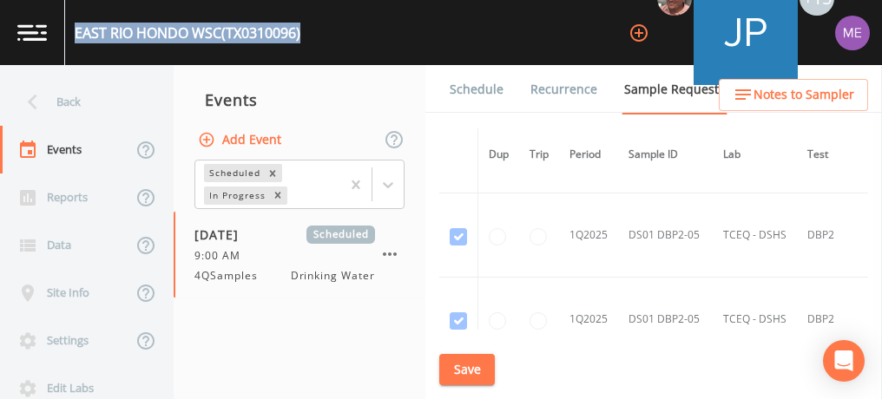
scroll to position [4709, 0]
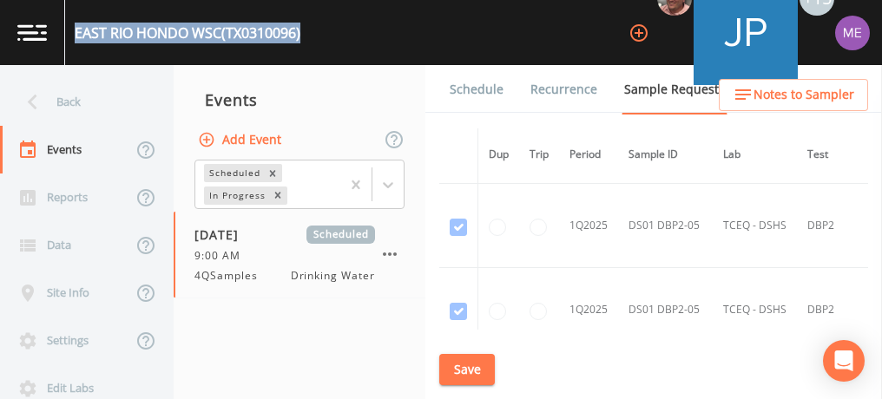
click at [489, 96] on link "Schedule" at bounding box center [476, 89] width 59 height 49
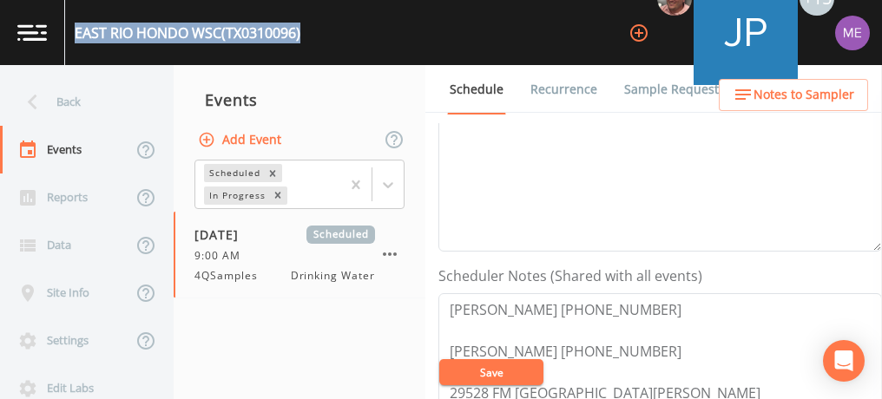
scroll to position [342, 0]
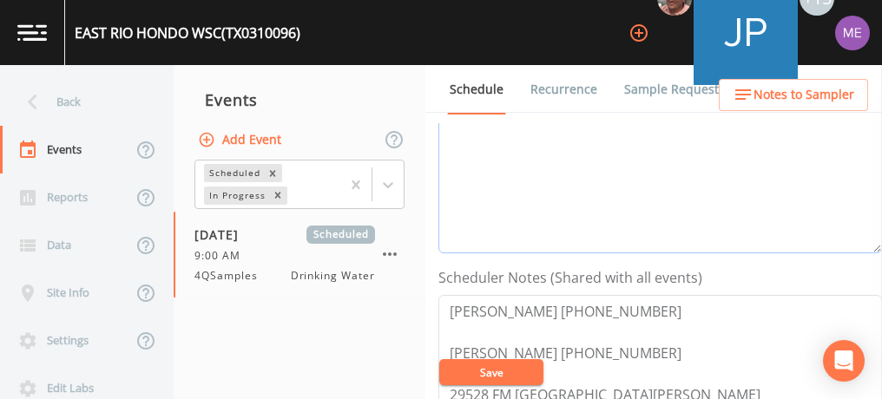
click at [595, 209] on textarea "Event Notes" at bounding box center [660, 143] width 444 height 221
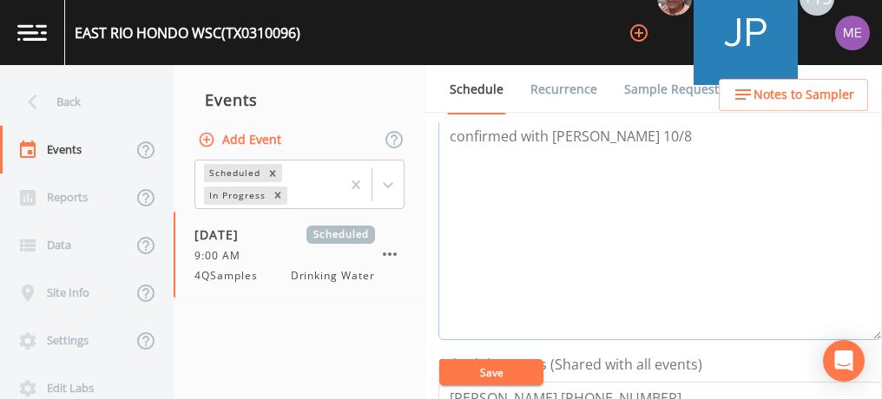
type textarea "confirmed with [PERSON_NAME] 10/8"
click at [509, 369] on button "Save" at bounding box center [491, 372] width 104 height 26
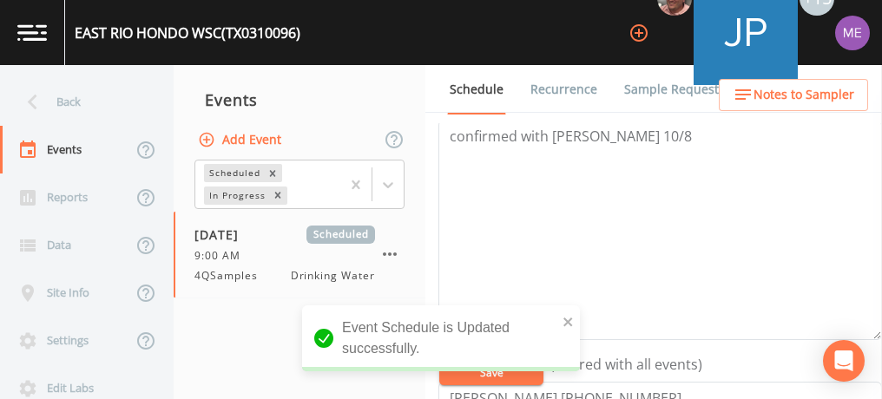
click at [673, 86] on link "Sample Requests" at bounding box center [675, 89] width 106 height 49
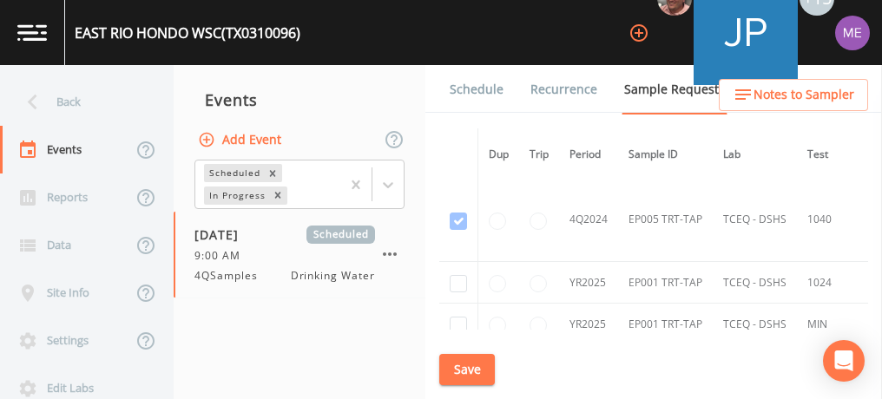
scroll to position [3032, 0]
click at [458, 279] on input "checkbox" at bounding box center [458, 287] width 17 height 17
checkbox input "true"
click at [458, 320] on input "checkbox" at bounding box center [458, 328] width 17 height 17
checkbox input "true"
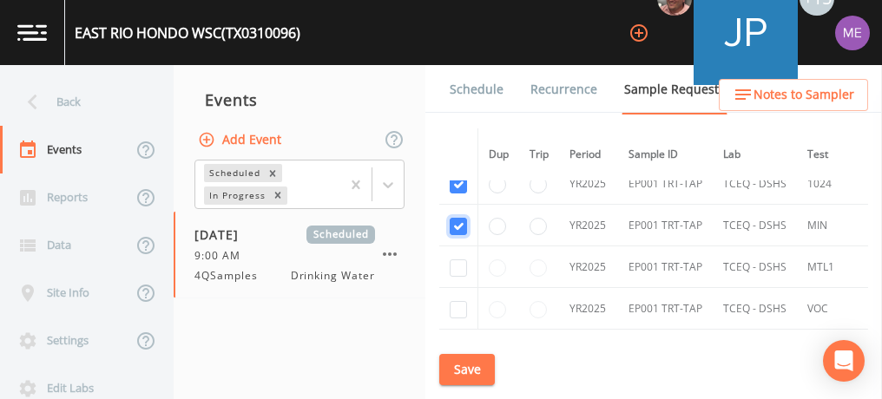
scroll to position [3142, 0]
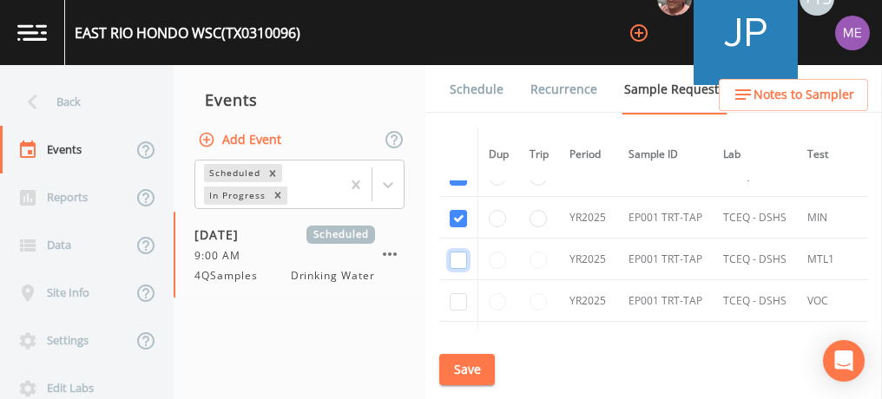
click at [457, 252] on input "checkbox" at bounding box center [458, 260] width 17 height 17
checkbox input "true"
click at [463, 293] on input "checkbox" at bounding box center [458, 301] width 17 height 17
checkbox input "true"
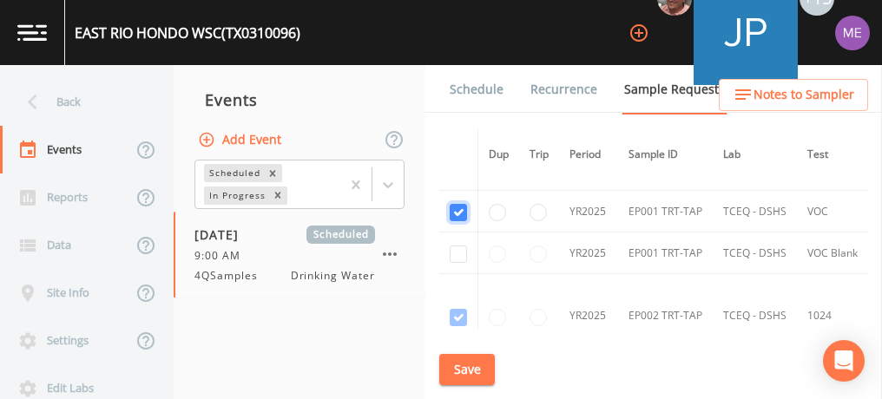
scroll to position [3237, 0]
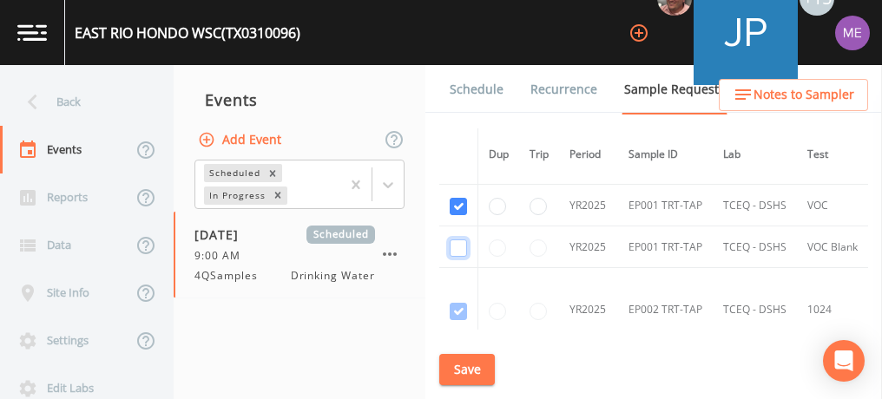
click at [465, 240] on input "checkbox" at bounding box center [458, 248] width 17 height 17
checkbox input "true"
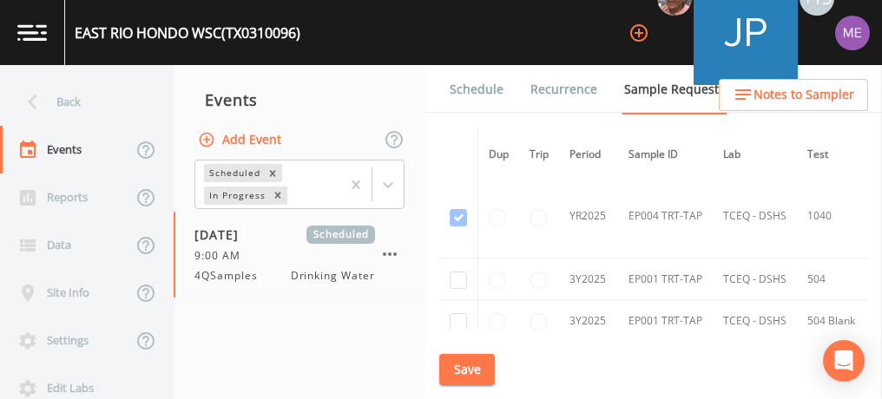
scroll to position [3863, 0]
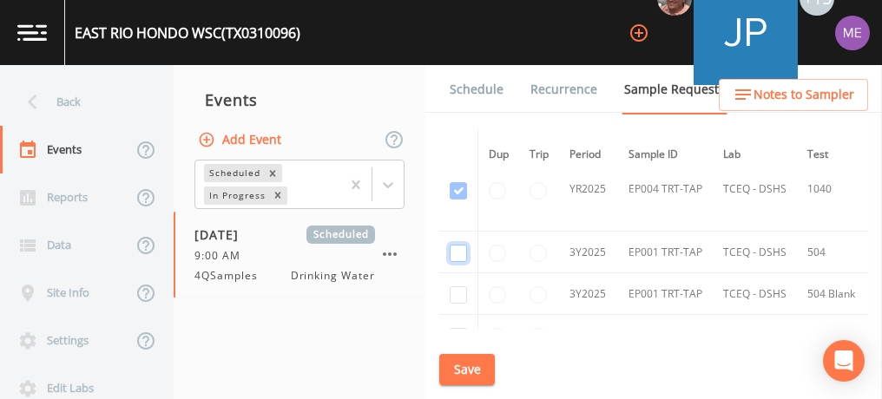
click at [457, 245] on input "checkbox" at bounding box center [458, 253] width 17 height 17
checkbox input "true"
click at [460, 287] on input "checkbox" at bounding box center [458, 295] width 17 height 17
checkbox input "true"
click at [460, 328] on input "checkbox" at bounding box center [458, 336] width 17 height 17
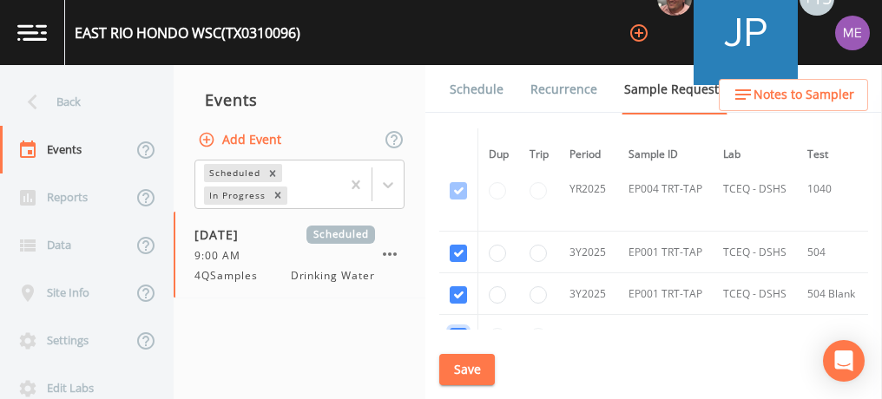
checkbox input "true"
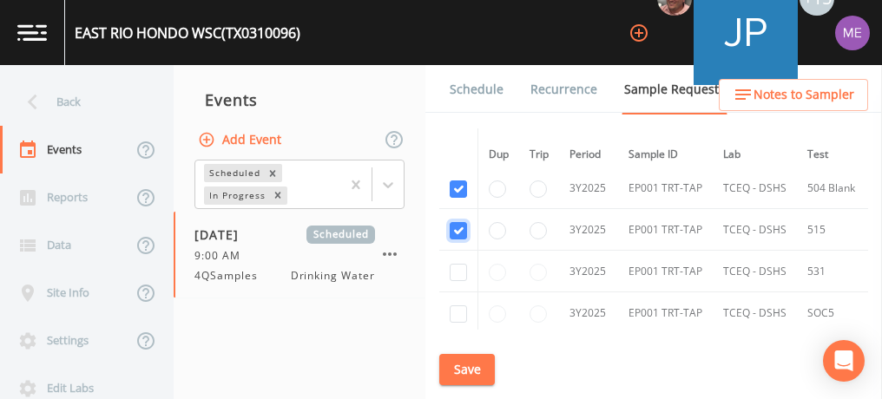
scroll to position [3978, 0]
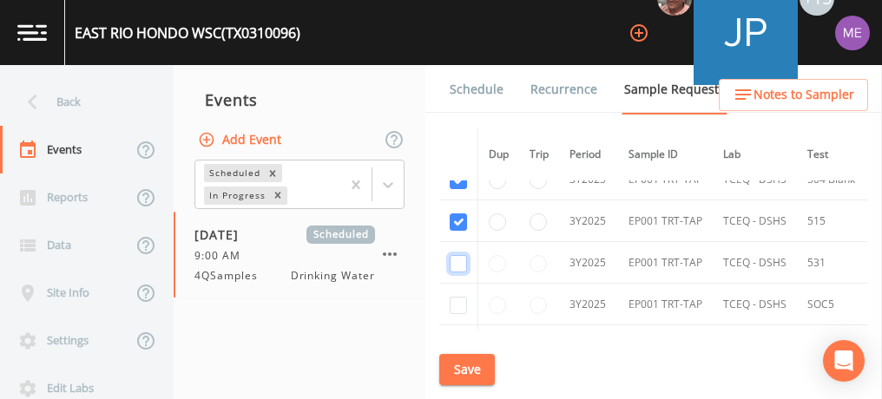
click at [455, 255] on input "checkbox" at bounding box center [458, 263] width 17 height 17
checkbox input "true"
click at [457, 297] on input "checkbox" at bounding box center [458, 305] width 17 height 17
checkbox input "true"
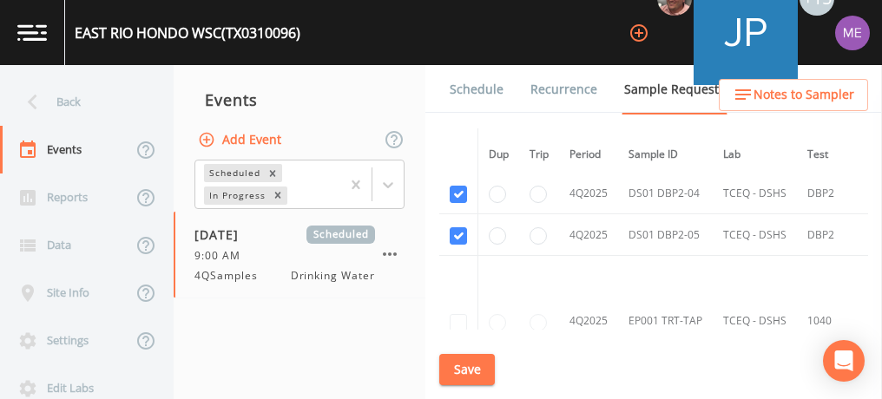
scroll to position [6457, 0]
click at [472, 367] on button "Save" at bounding box center [467, 370] width 56 height 32
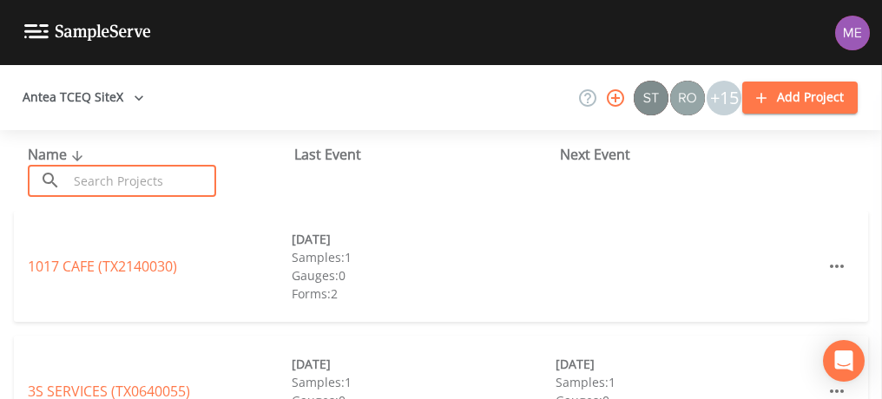
click at [111, 180] on input "text" at bounding box center [142, 181] width 148 height 32
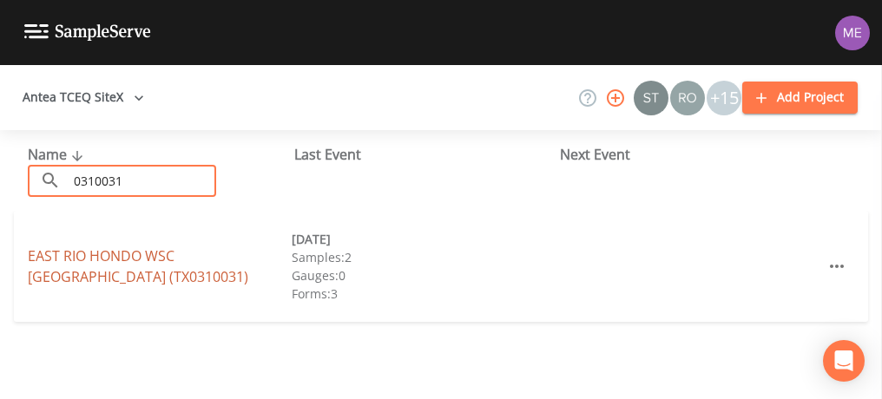
type input "0310031"
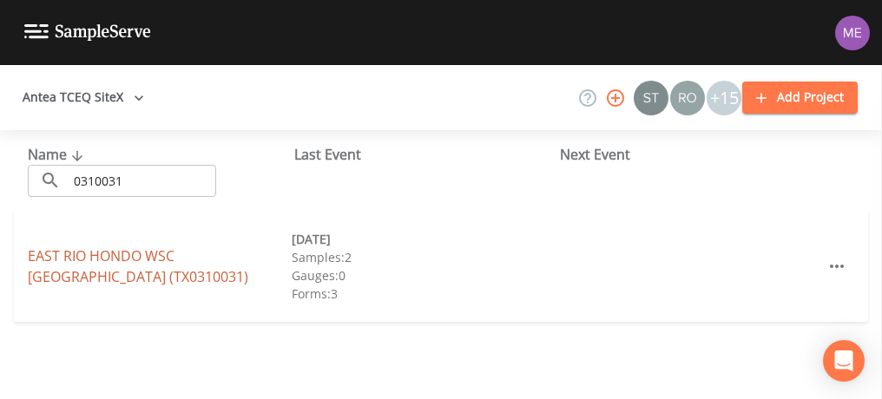
click at [153, 253] on link "EAST RIO HONDO WSC ARROYO CITY (TX0310031)" at bounding box center [138, 267] width 221 height 40
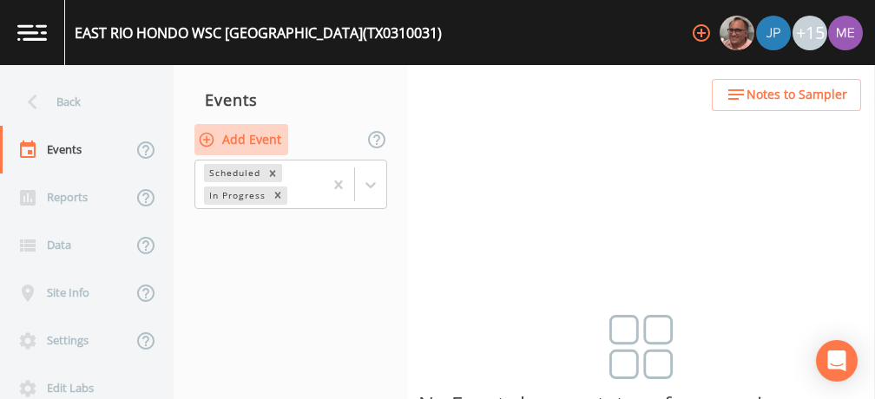
click at [259, 139] on button "Add Event" at bounding box center [241, 140] width 94 height 32
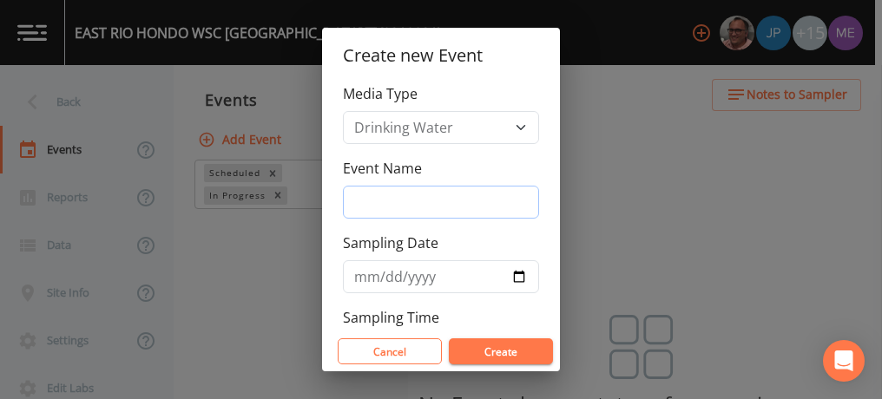
click at [374, 198] on input "Event Name" at bounding box center [441, 202] width 196 height 33
type input "4QSamples"
click at [384, 273] on input "[DATE]" at bounding box center [441, 276] width 196 height 33
type input "[DATE]"
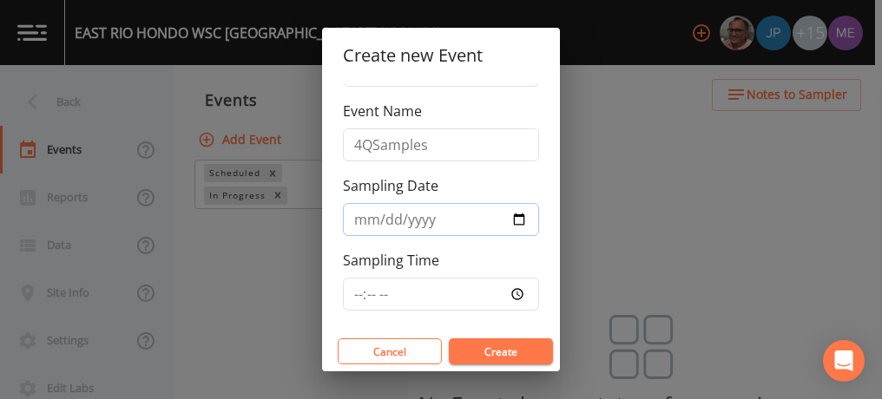
scroll to position [58, 0]
click at [356, 290] on input "Sampling Time" at bounding box center [441, 293] width 196 height 33
type input "09:00"
click at [508, 353] on button "Create" at bounding box center [501, 352] width 104 height 26
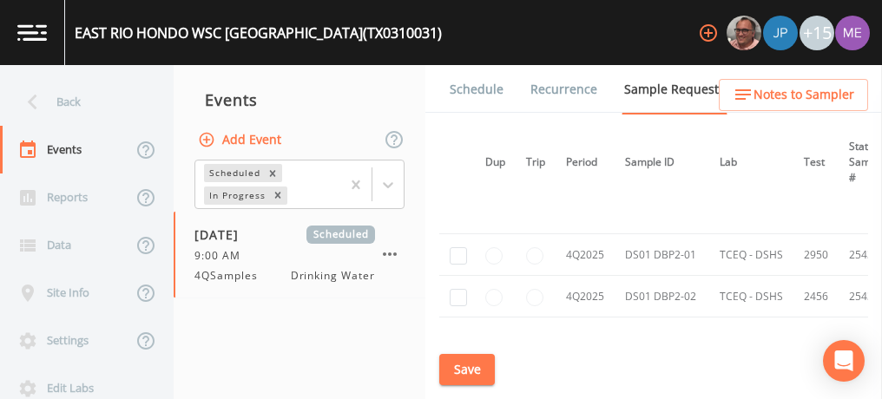
scroll to position [1559, 3]
click at [458, 250] on input "checkbox" at bounding box center [458, 256] width 17 height 17
checkbox input "true"
click at [457, 290] on input "checkbox" at bounding box center [458, 298] width 17 height 17
checkbox input "true"
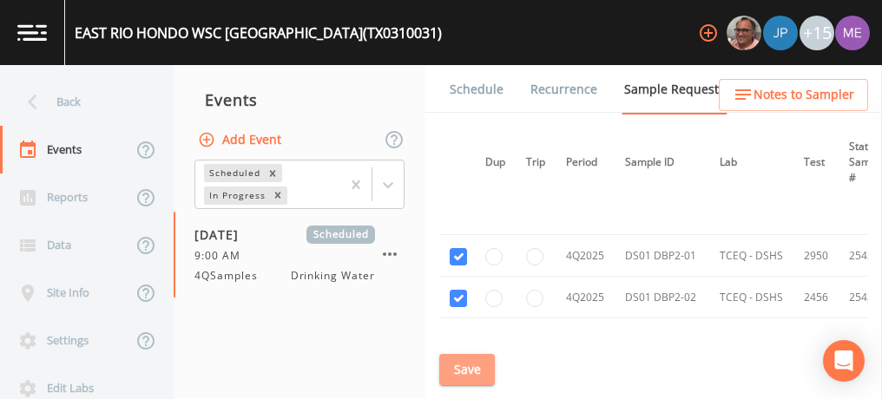
click at [466, 368] on button "Save" at bounding box center [467, 370] width 56 height 32
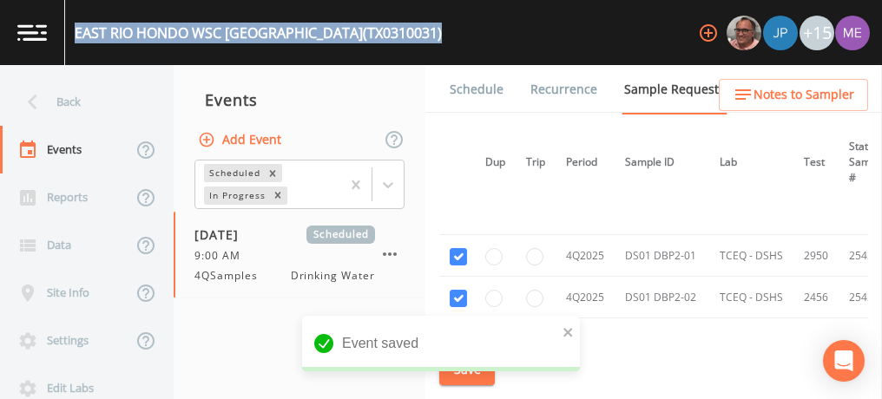
drag, startPoint x: 76, startPoint y: 29, endPoint x: 403, endPoint y: 36, distance: 327.4
click at [403, 36] on div "EAST RIO HONDO WSC ARROYO CITY (TX0310031) +15" at bounding box center [441, 32] width 882 height 65
copy div "EAST RIO HONDO WSC ARROYO CITY (TX0310031)"
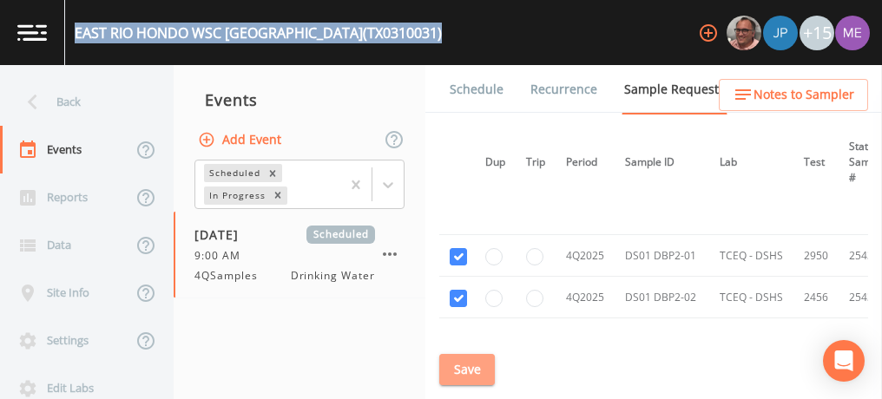
click at [471, 369] on button "Save" at bounding box center [467, 370] width 56 height 32
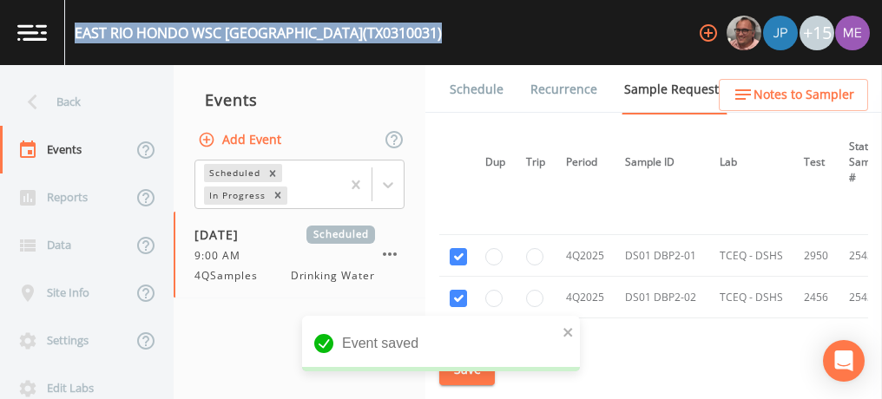
click at [465, 89] on link "Schedule" at bounding box center [476, 89] width 59 height 49
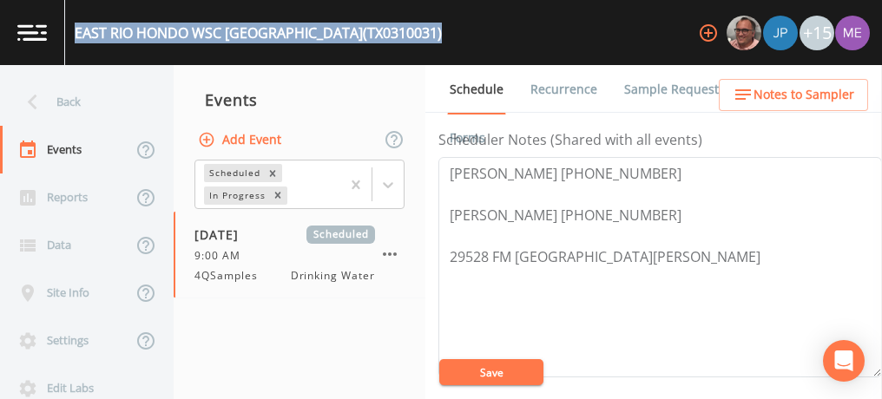
scroll to position [482, 0]
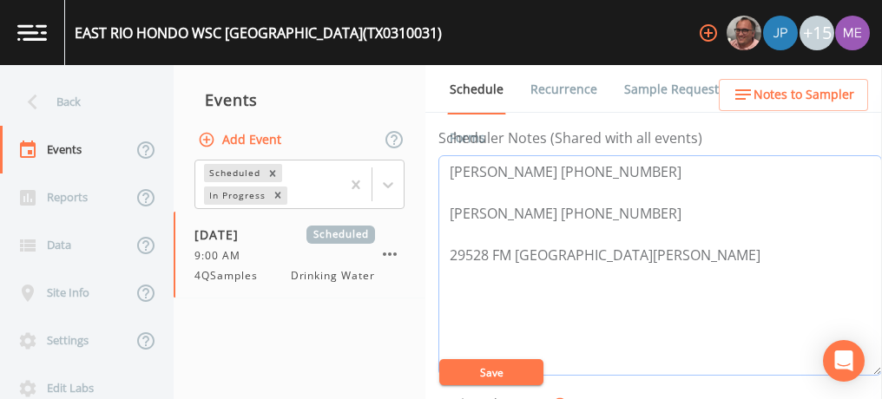
drag, startPoint x: 448, startPoint y: 211, endPoint x: 636, endPoint y: 214, distance: 187.6
click at [636, 214] on textarea "Joel Garcia 956-247-7745 Alex Rodriguez 956-536-0443 29528 FM 510 San Benito 78…" at bounding box center [660, 265] width 444 height 221
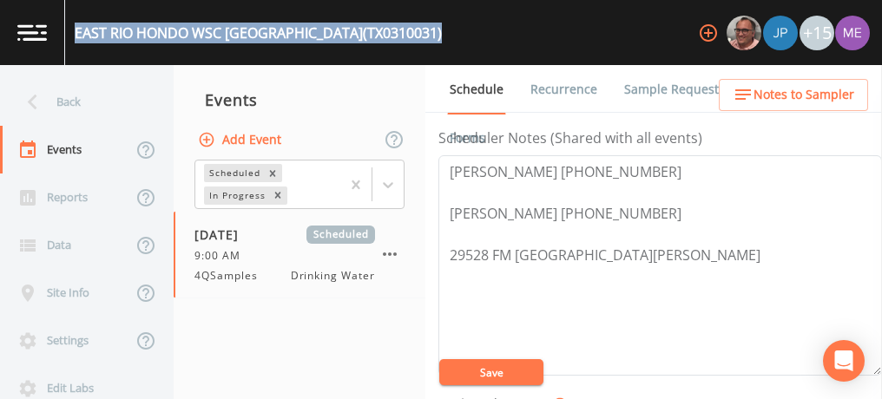
drag, startPoint x: 74, startPoint y: 33, endPoint x: 397, endPoint y: 38, distance: 323.0
click at [397, 38] on div "EAST RIO HONDO WSC ARROYO CITY (TX0310031) +15" at bounding box center [441, 32] width 882 height 65
copy div "EAST RIO HONDO WSC ARROYO CITY (TX0310031)"
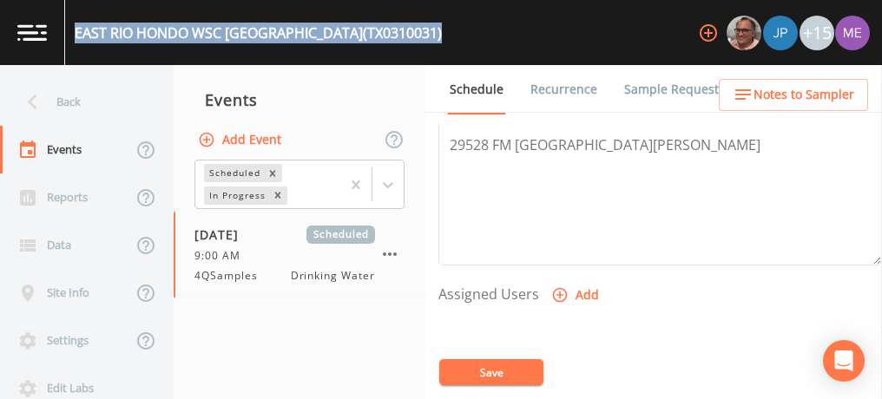
scroll to position [593, 0]
click at [558, 286] on icon "button" at bounding box center [559, 294] width 17 height 17
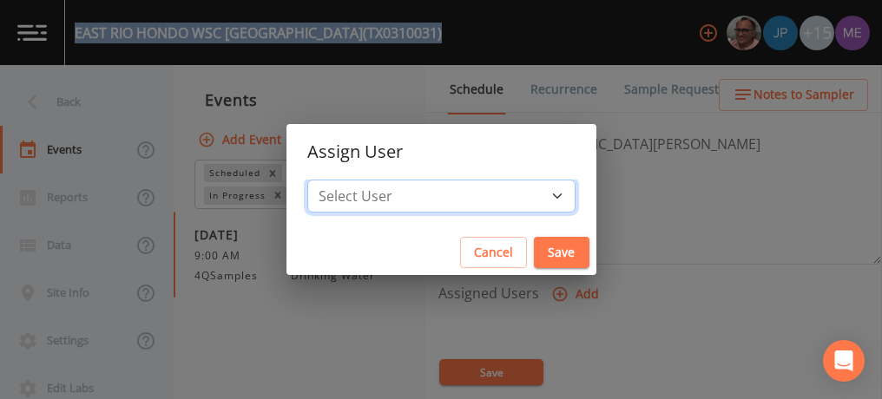
click at [533, 193] on select "Select User [PERSON_NAME] [PERSON_NAME] [PERSON_NAME] [PERSON_NAME] [PERSON_NAM…" at bounding box center [441, 196] width 268 height 33
select select "6518b6a0-c5fa-4d0f-8e3d-fc6e8623860b"
click at [333, 180] on select "Select User [PERSON_NAME] [PERSON_NAME] [PERSON_NAME] [PERSON_NAME] [PERSON_NAM…" at bounding box center [441, 196] width 268 height 33
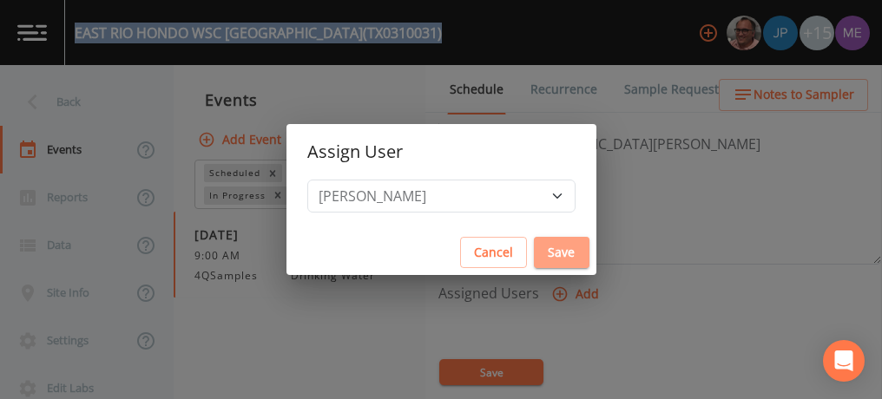
click at [541, 255] on button "Save" at bounding box center [562, 253] width 56 height 32
select select
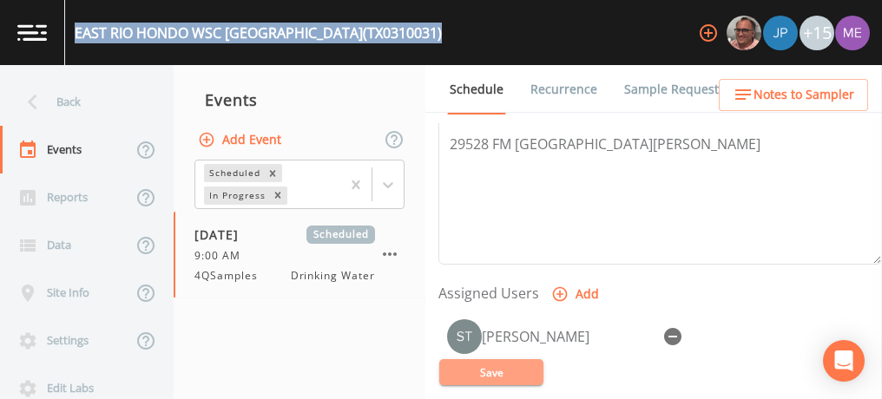
click at [522, 363] on button "Save" at bounding box center [491, 372] width 104 height 26
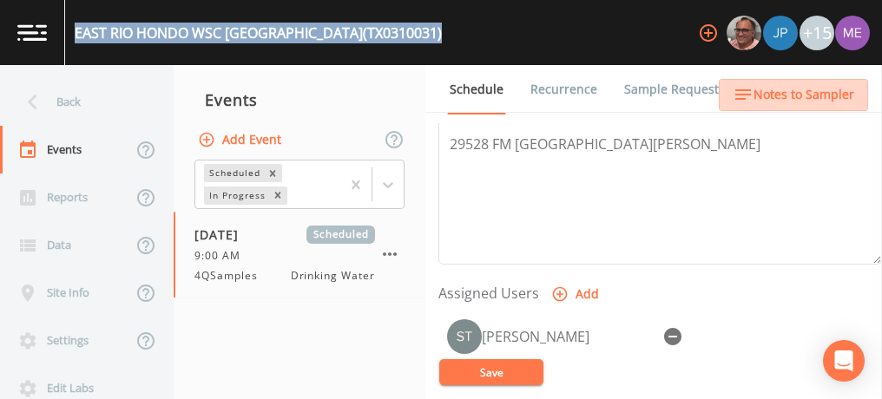
click at [795, 90] on span "Notes to Sampler" at bounding box center [804, 95] width 101 height 22
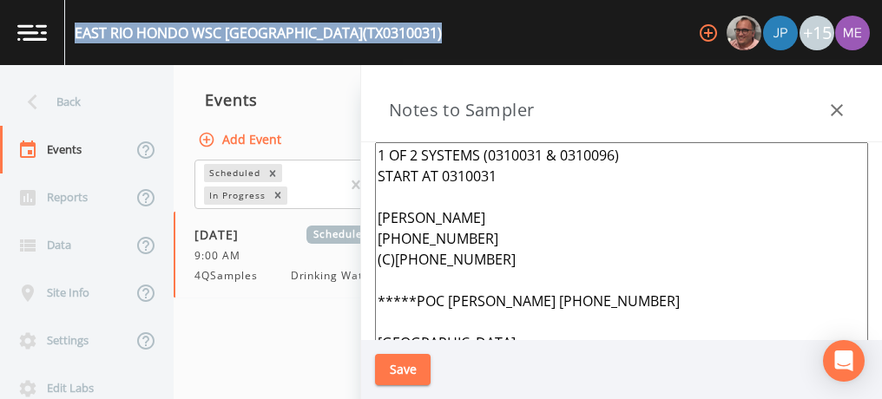
click at [840, 114] on icon "button" at bounding box center [837, 110] width 12 height 12
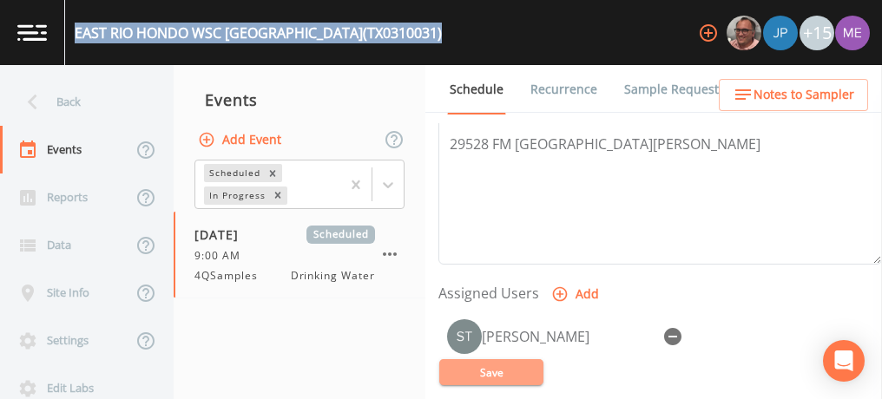
click at [512, 376] on button "Save" at bounding box center [491, 372] width 104 height 26
click at [675, 91] on link "Sample Requests" at bounding box center [675, 89] width 106 height 49
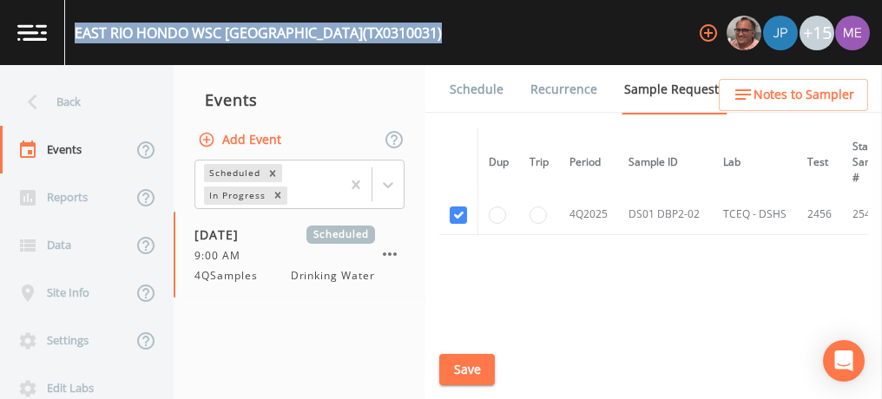
scroll to position [1643, 0]
